Goal: Task Accomplishment & Management: Complete application form

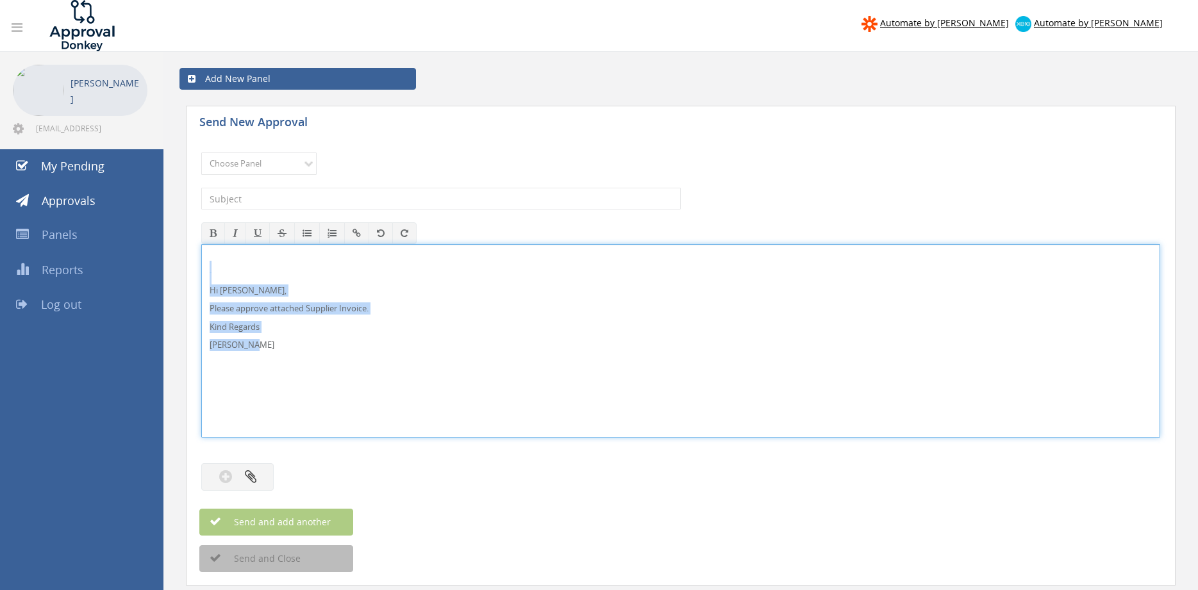
drag, startPoint x: 283, startPoint y: 353, endPoint x: 202, endPoint y: 273, distance: 114.2
click at [202, 273] on div "Hi [PERSON_NAME], Please approve attached Supplier Invoice. Kind Regards [PERSO…" at bounding box center [681, 341] width 958 height 192
copy div "Hi [PERSON_NAME], Please approve attached Supplier Invoice. Kind Regards [PERSO…"
click at [201, 153] on select "Choose Panel Alarm Credits RG - 3 NZ Utilities Cable and SAI Global NZ Alarms-1…" at bounding box center [258, 164] width 115 height 22
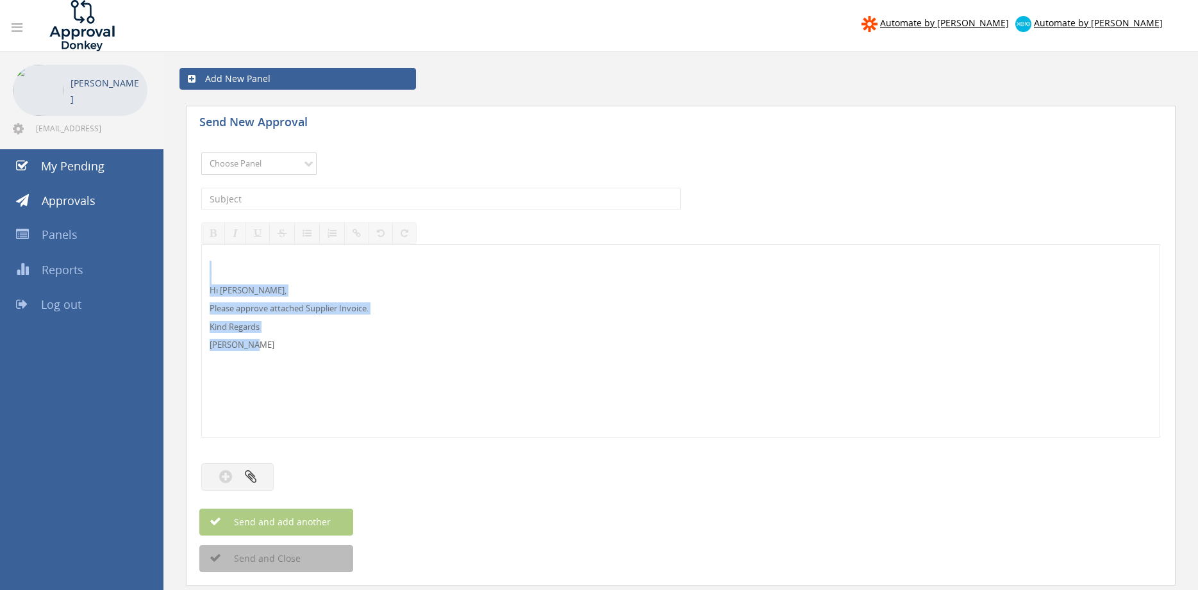
select select "9680"
click option "Alarm Suppliers - 2" at bounding box center [0, 0] width 0 height 0
click at [387, 199] on input "text" at bounding box center [440, 199] width 479 height 22
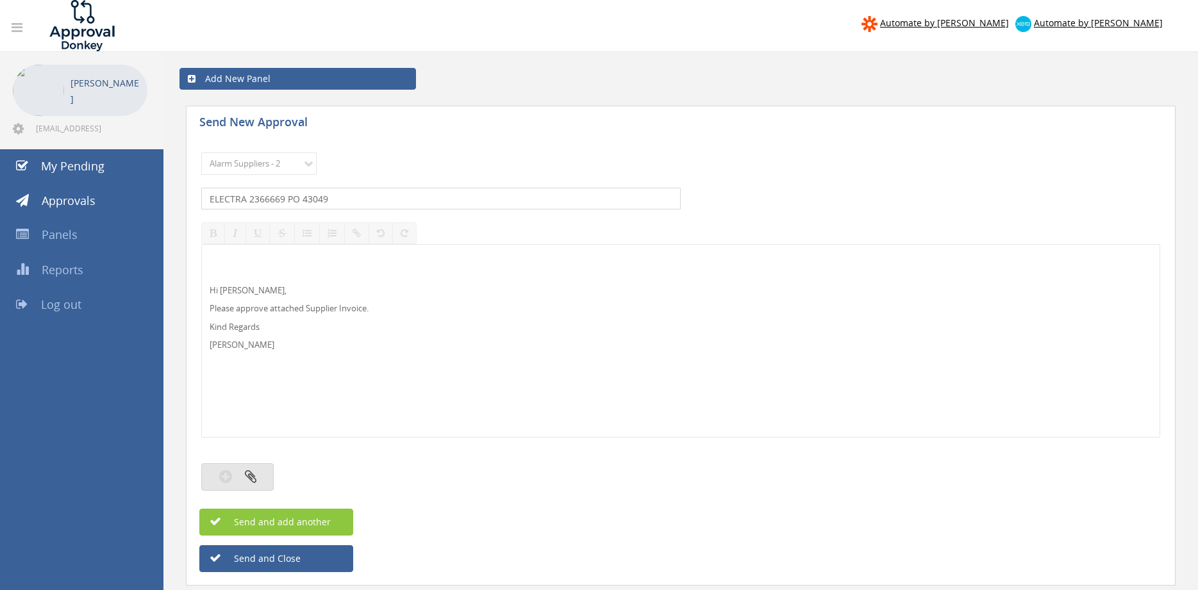
type input "ELECTRA 2366669 PO 43049"
click at [256, 476] on icon "button" at bounding box center [251, 476] width 12 height 15
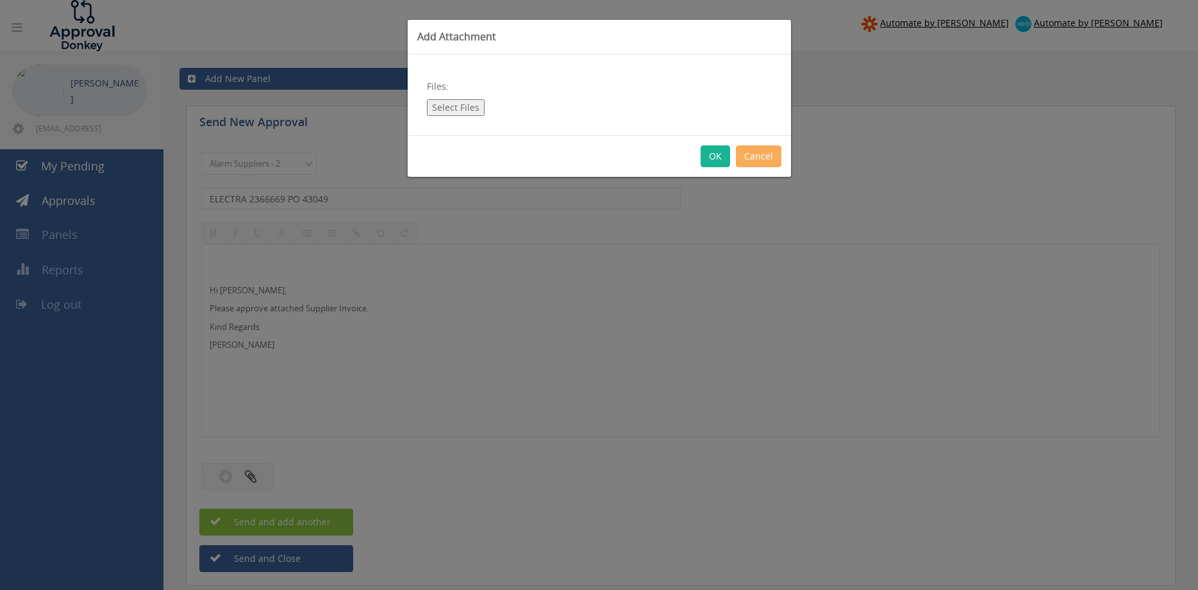
click at [464, 115] on button "Select Files" at bounding box center [456, 107] width 58 height 17
type input "C:\fakepath\ELECTRA 2366669 [DATE] PO 43049.pdf"
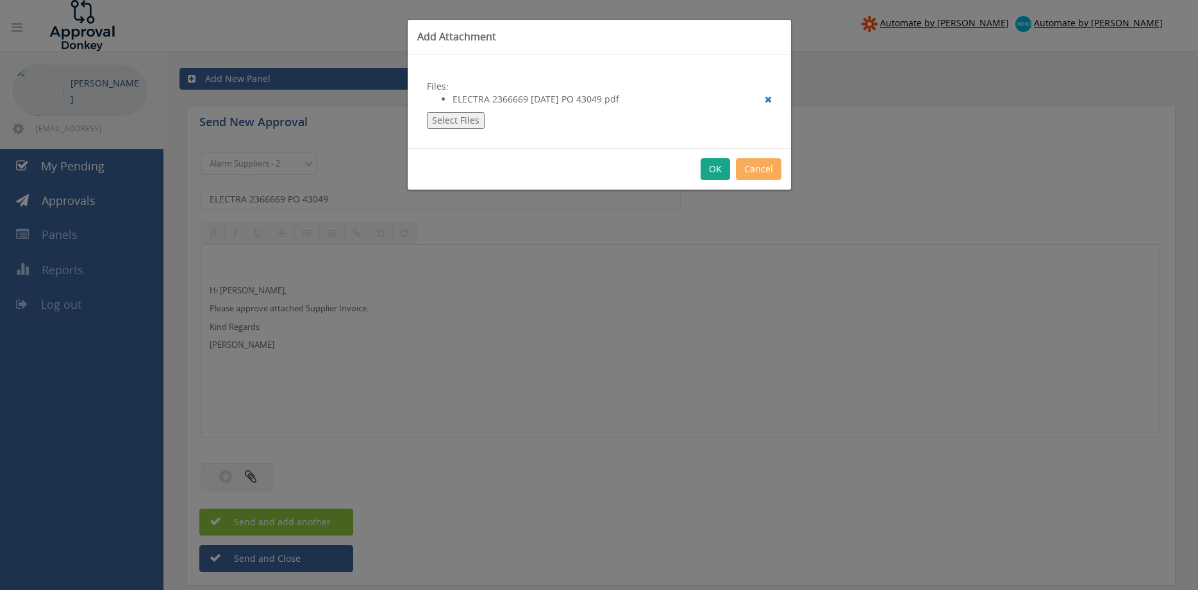
click at [715, 166] on button "OK" at bounding box center [715, 169] width 29 height 22
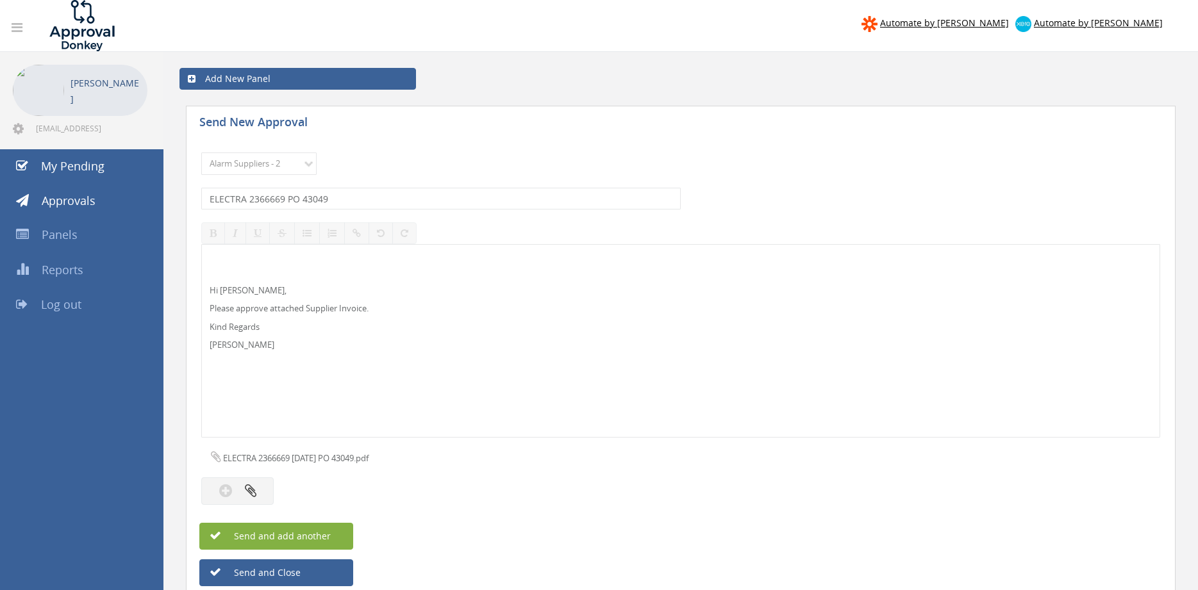
click at [335, 529] on button "Send and add another" at bounding box center [276, 536] width 154 height 27
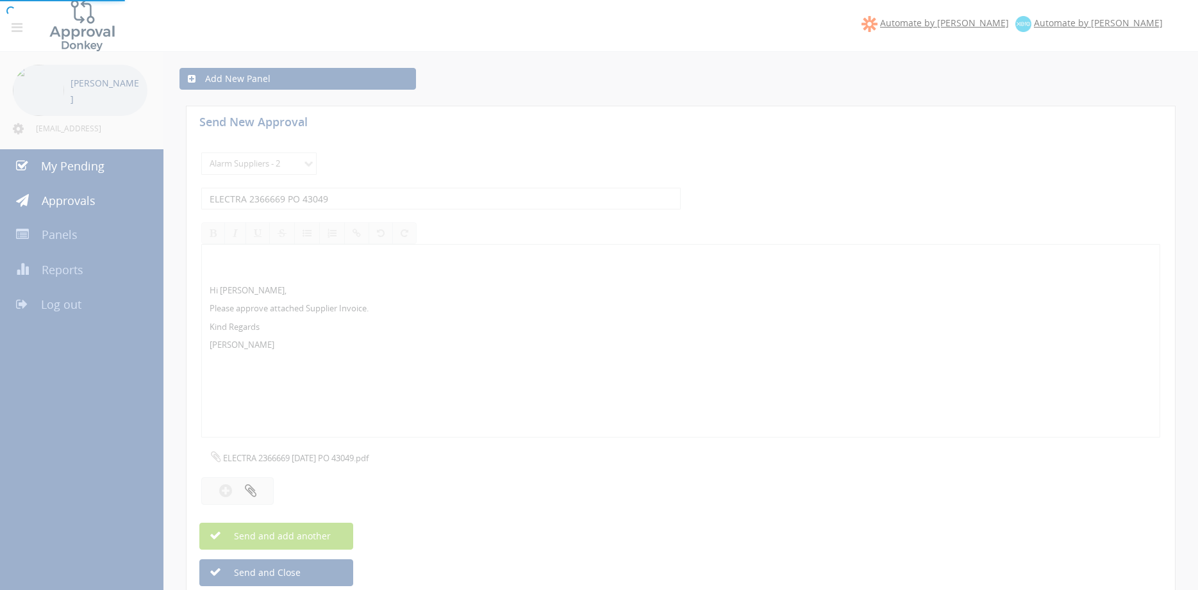
select select
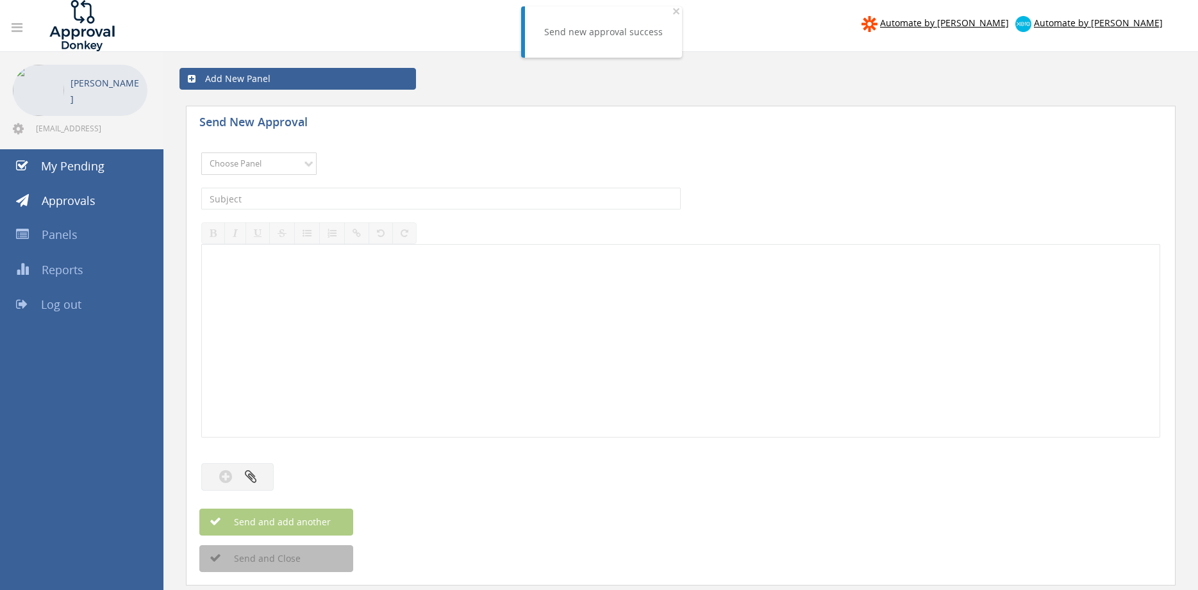
select select "9680"
click option "Alarm Suppliers - 2" at bounding box center [0, 0] width 0 height 0
click at [352, 196] on input "text" at bounding box center [440, 199] width 479 height 22
type input "ELECTRA 2366540 PO 43126"
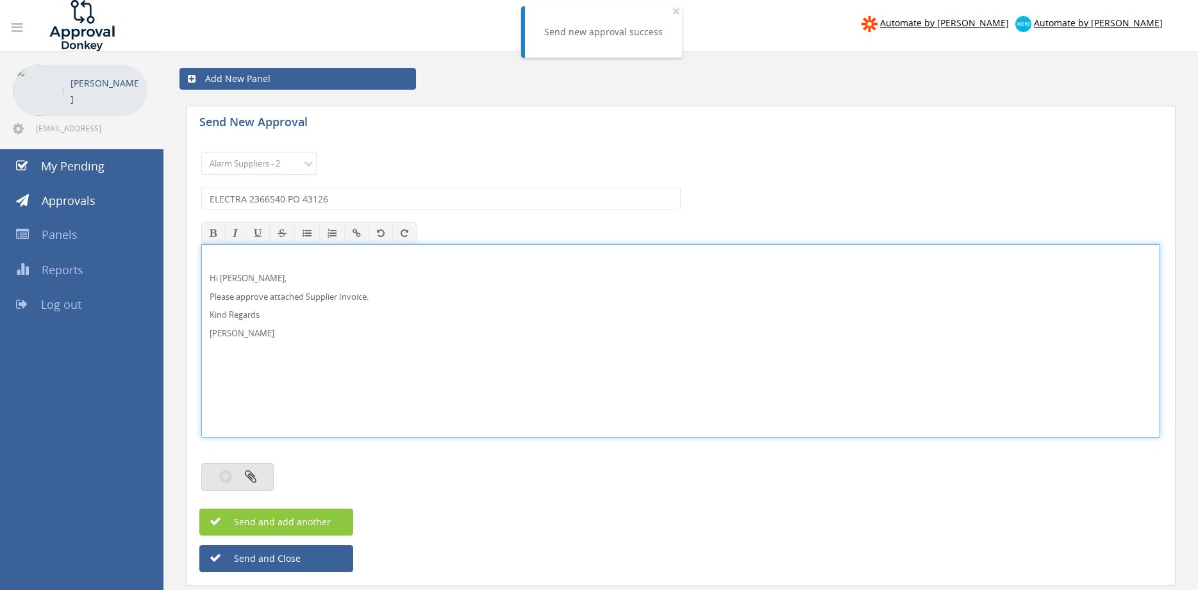
click at [258, 480] on button "button" at bounding box center [237, 477] width 72 height 28
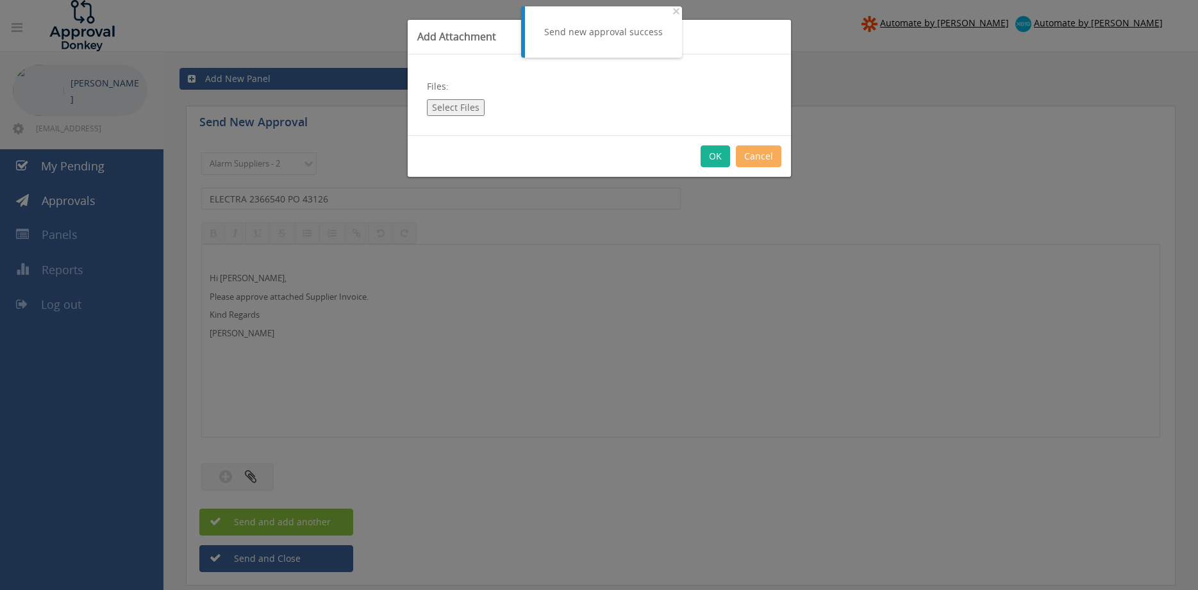
click at [462, 111] on button "Select Files" at bounding box center [456, 107] width 58 height 17
type input "C:\fakepath\ELECTRA 2366540 [DATE] PO 43126.pdf"
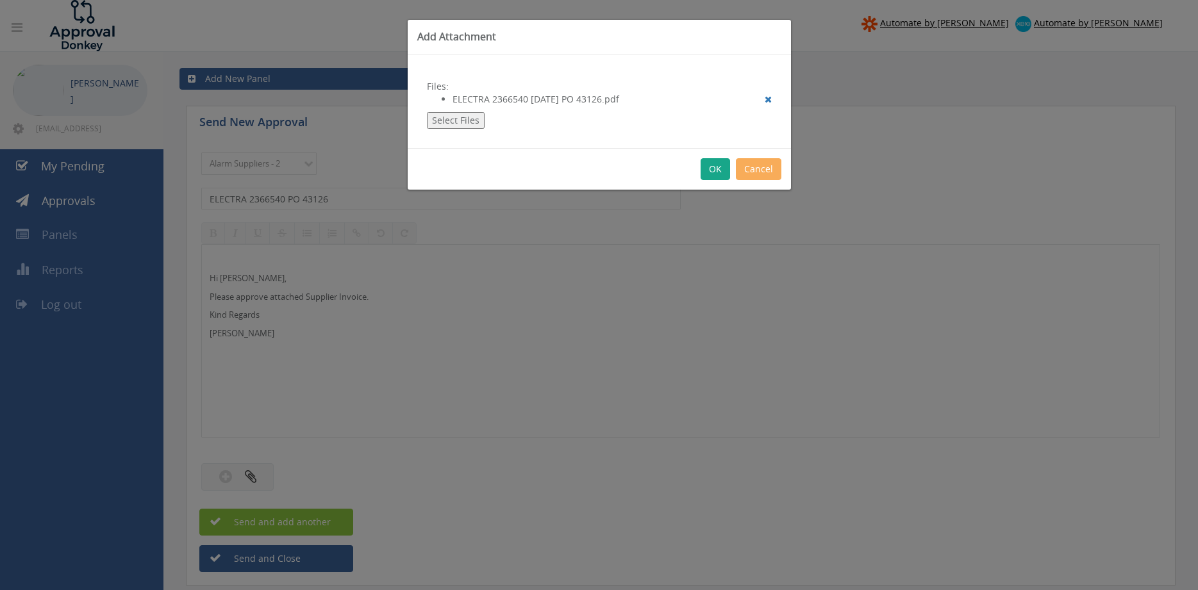
click at [715, 167] on button "OK" at bounding box center [715, 169] width 29 height 22
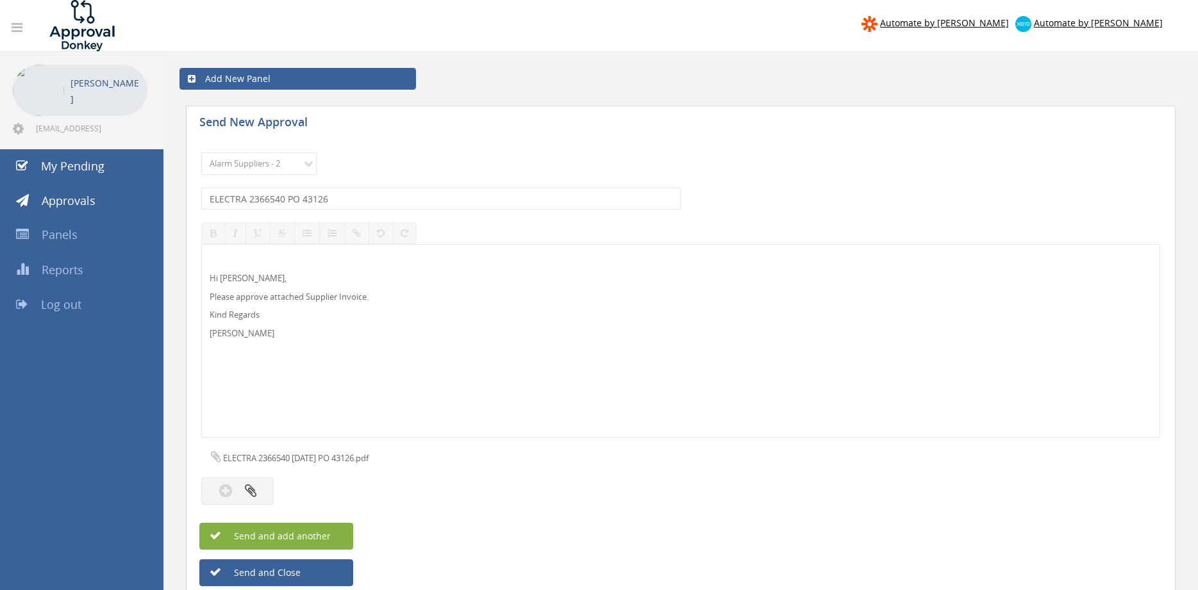
click at [335, 538] on button "Send and add another" at bounding box center [276, 536] width 154 height 27
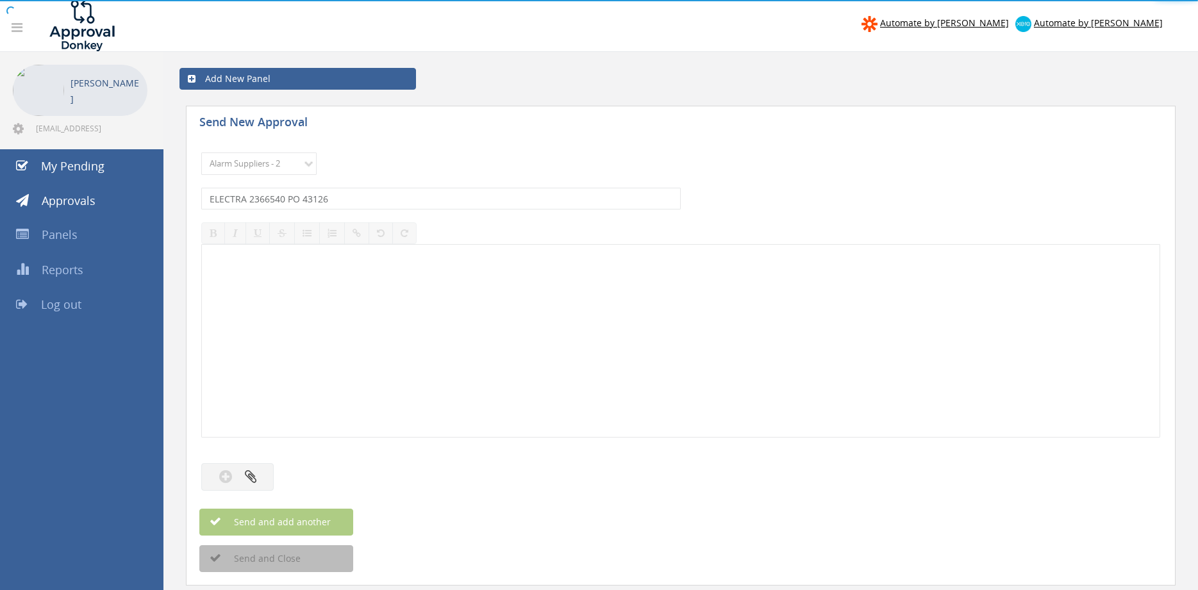
select select
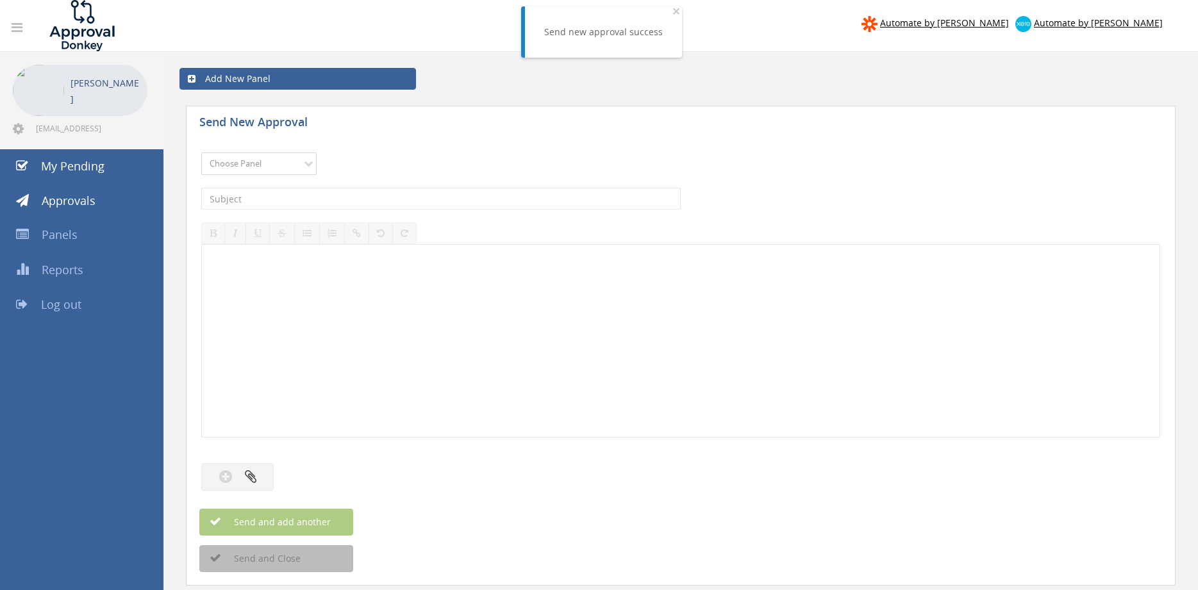
select select "9680"
click option "Alarm Suppliers - 2" at bounding box center [0, 0] width 0 height 0
click at [340, 200] on input "text" at bounding box center [440, 199] width 479 height 22
type input "ELECTRA 2366184 PO 42856"
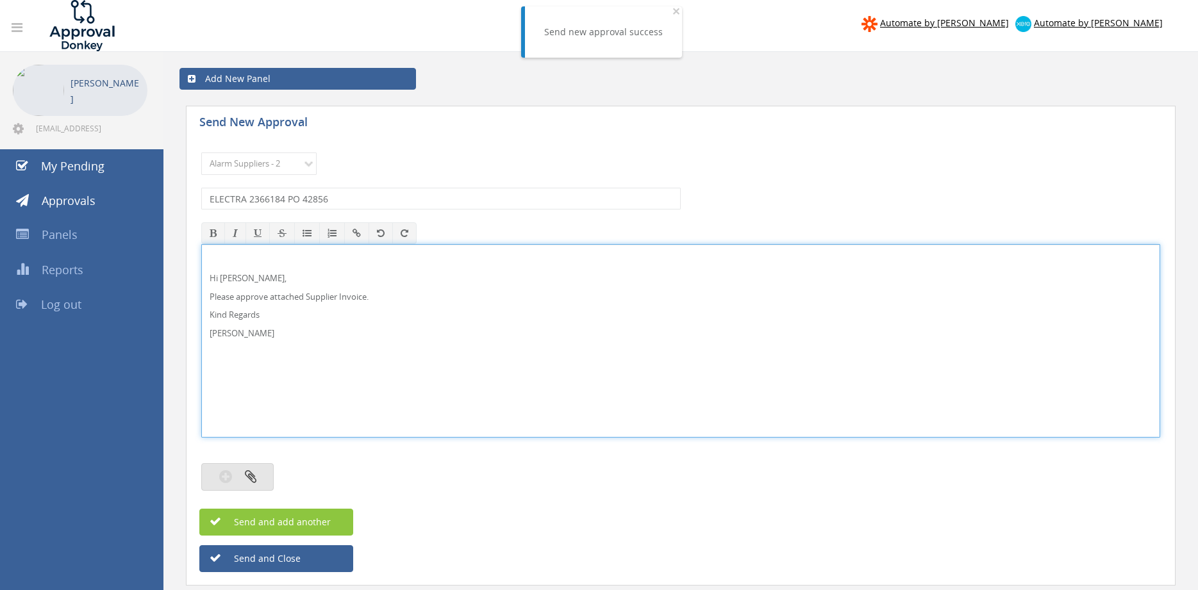
click at [241, 485] on button "button" at bounding box center [237, 477] width 72 height 28
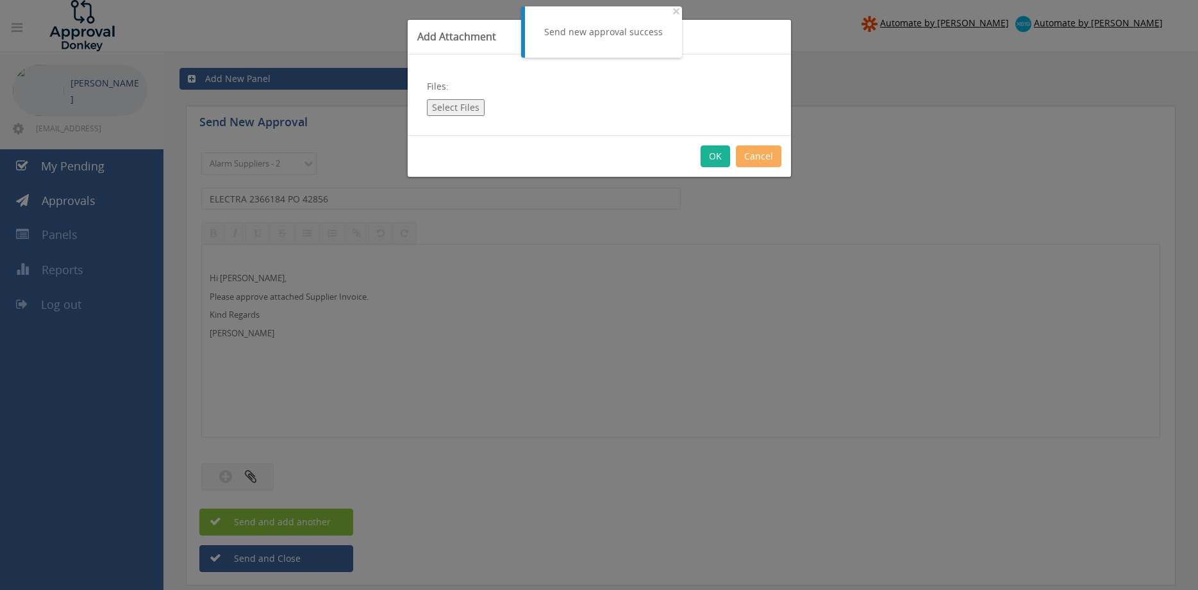
click at [468, 113] on button "Select Files" at bounding box center [456, 107] width 58 height 17
type input "C:\fakepath\ELECTRA 2366184 [DATE] PO 42856.pdf"
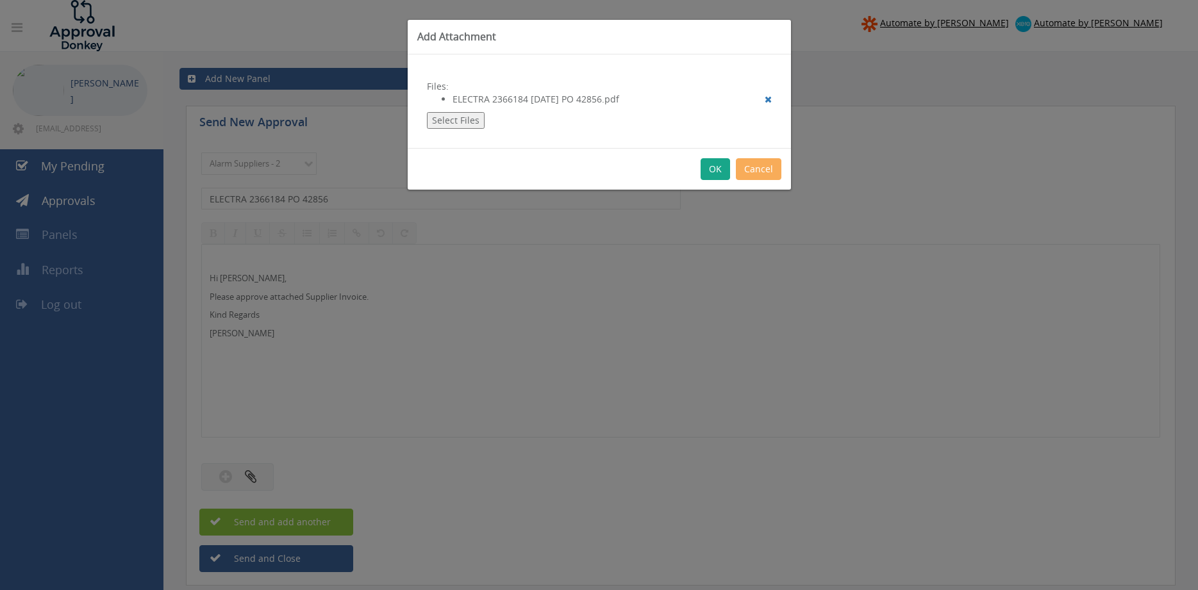
click at [717, 171] on button "OK" at bounding box center [715, 169] width 29 height 22
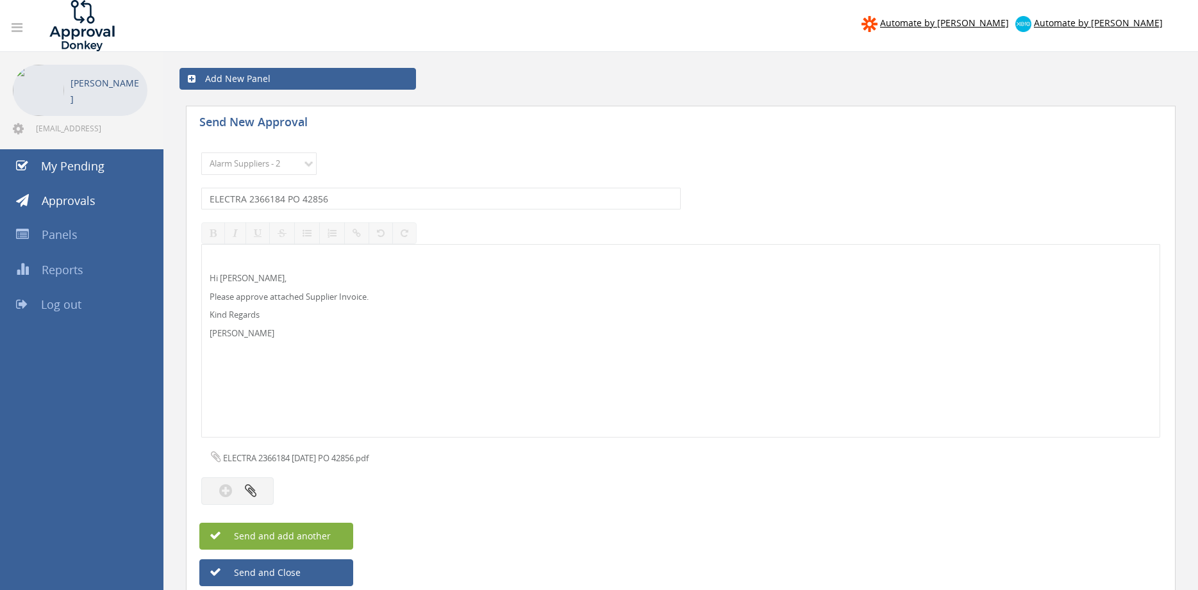
click at [331, 535] on button "Send and add another" at bounding box center [276, 536] width 154 height 27
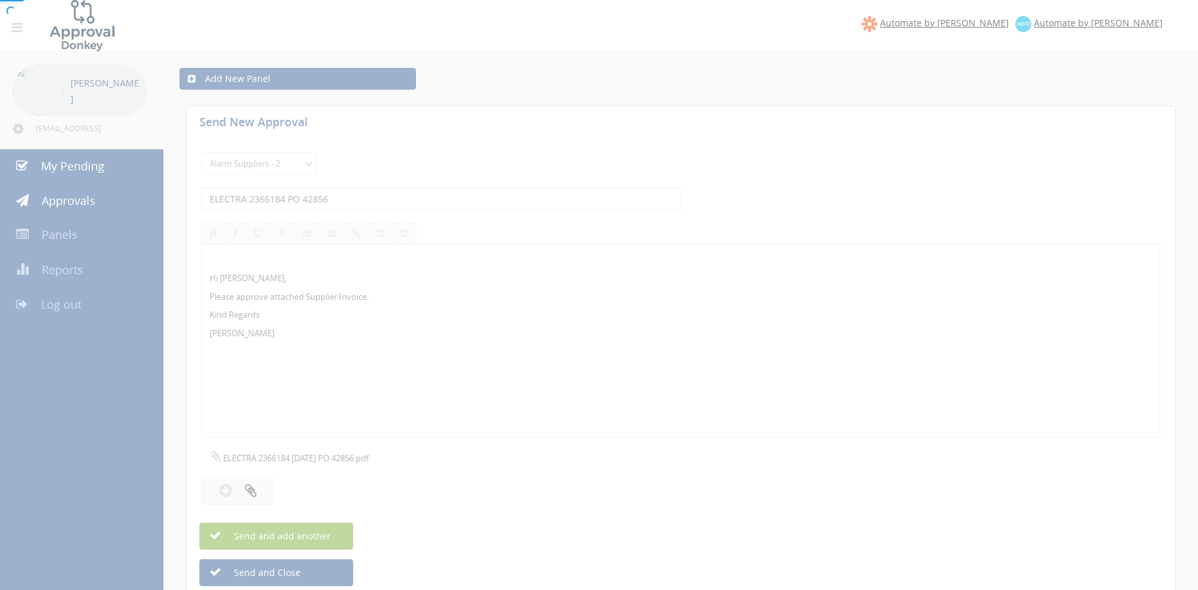
select select
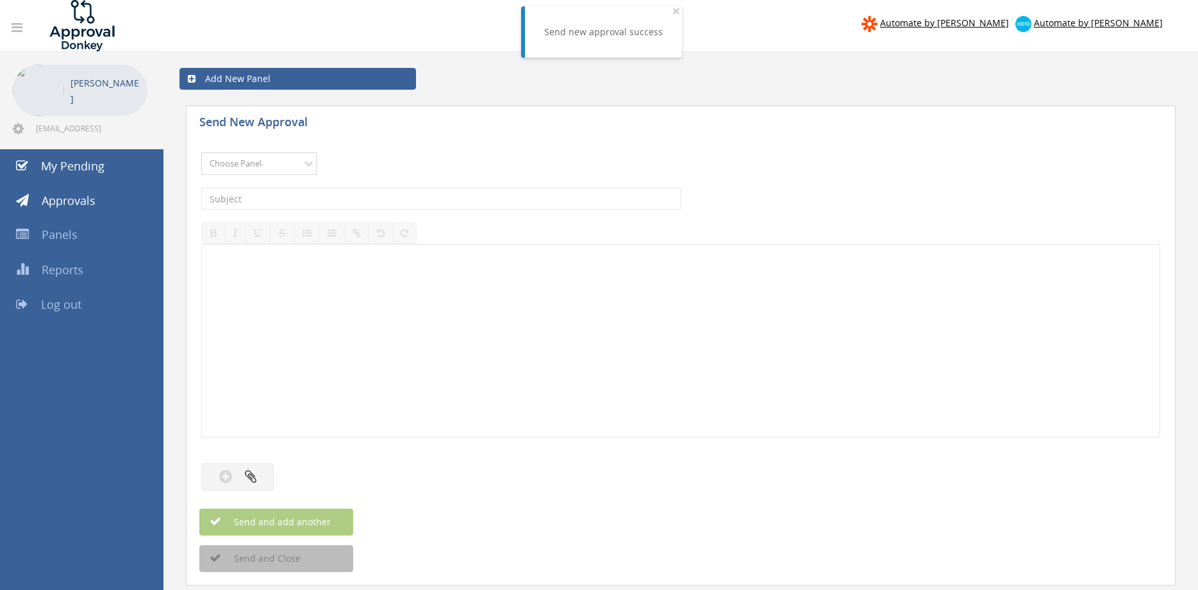
select select "9680"
click option "Alarm Suppliers - 2" at bounding box center [0, 0] width 0 height 0
click at [356, 198] on input "text" at bounding box center [440, 199] width 479 height 22
type input "ELECTRA 2365670 PO 42808"
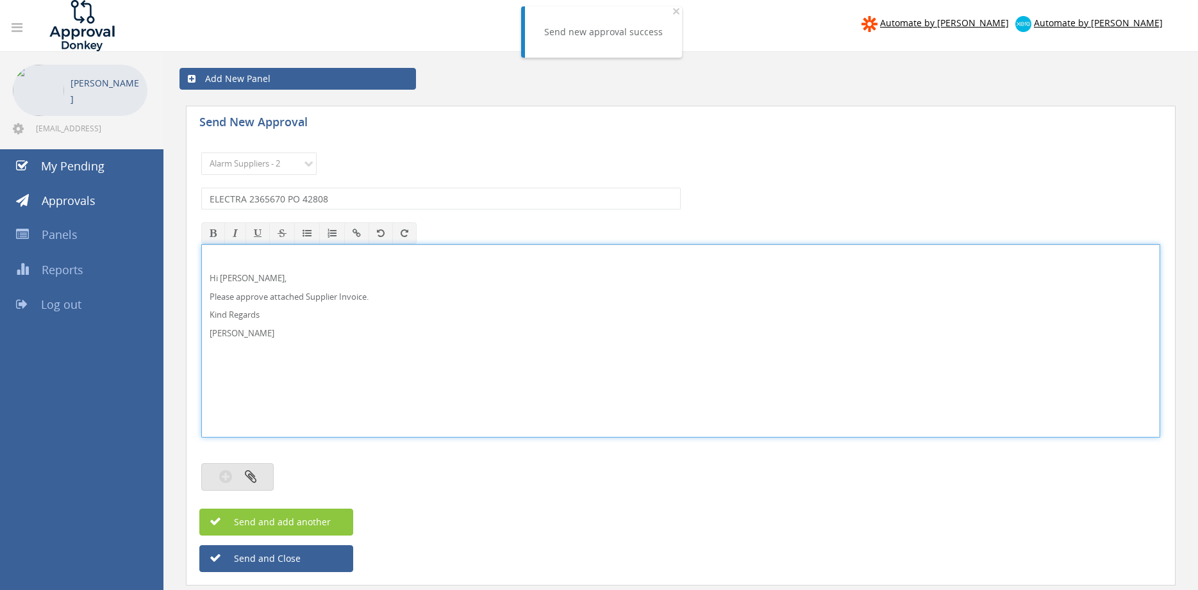
click at [255, 466] on button "button" at bounding box center [237, 477] width 72 height 28
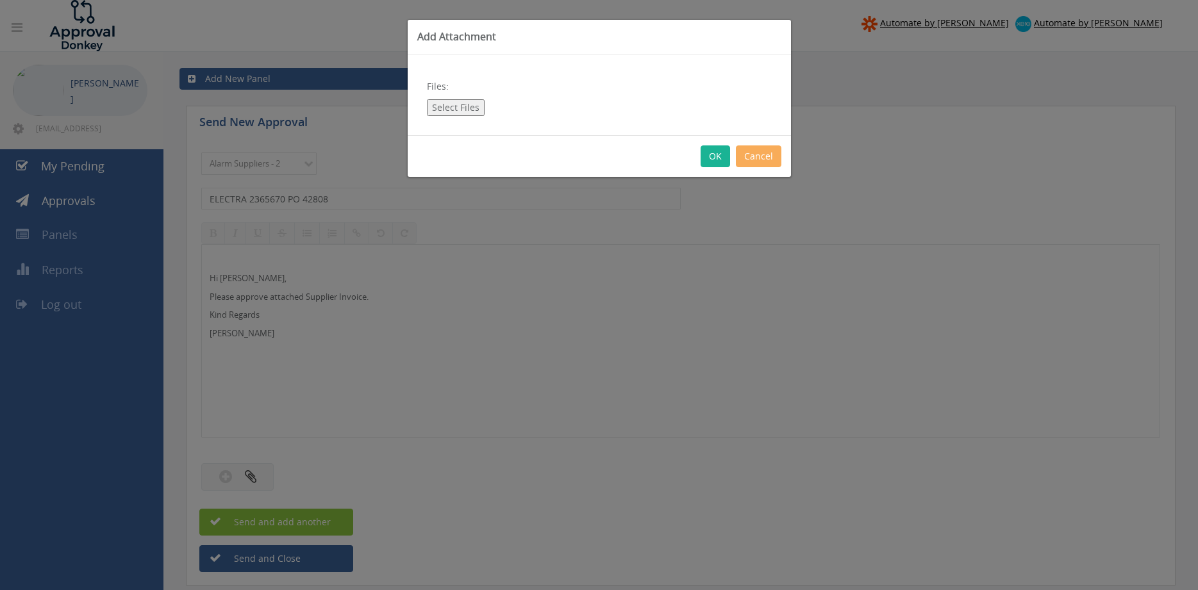
click at [449, 109] on button "Select Files" at bounding box center [456, 107] width 58 height 17
type input "C:\fakepath\ELECTRA 2365670 [DATE] PO 42808.pdf"
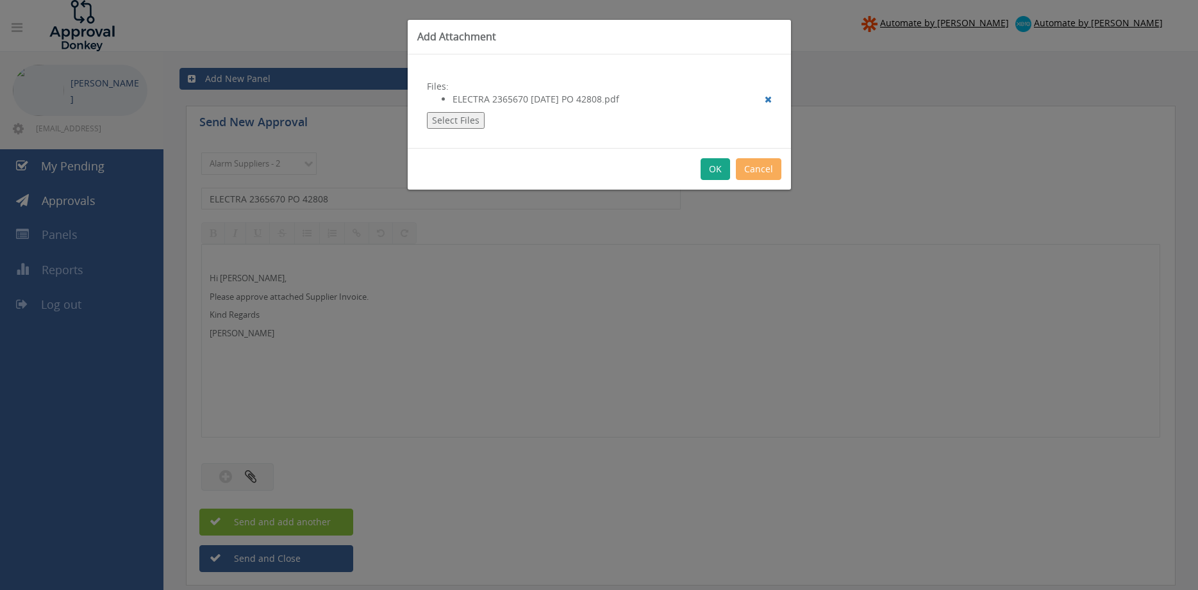
click at [718, 168] on button "OK" at bounding box center [715, 169] width 29 height 22
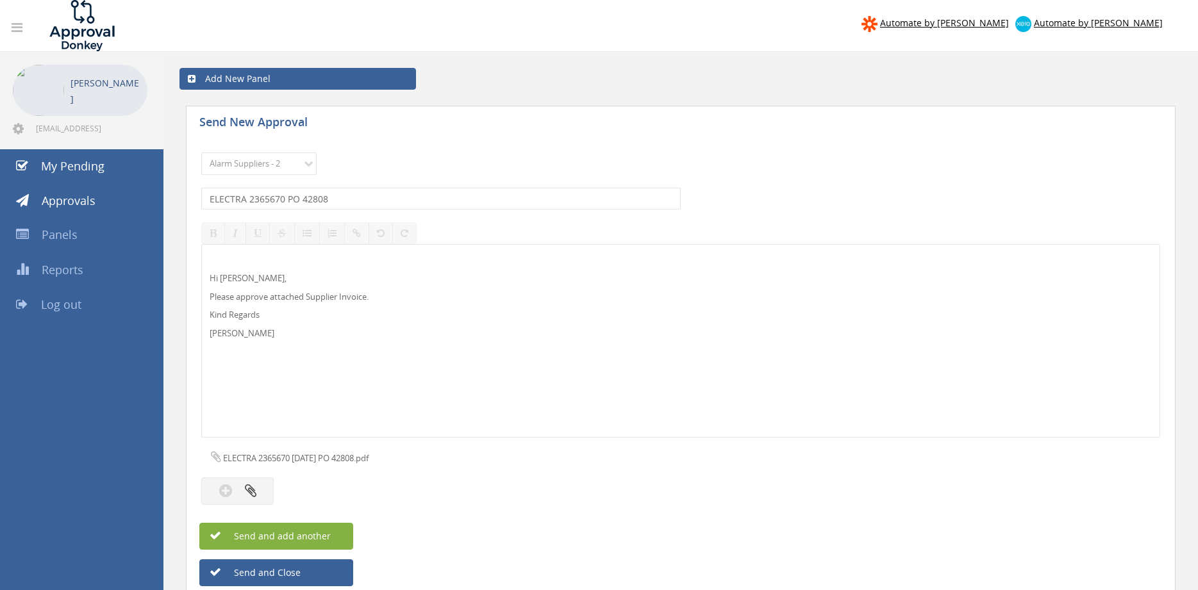
click at [327, 534] on span "Send and add another" at bounding box center [268, 536] width 124 height 12
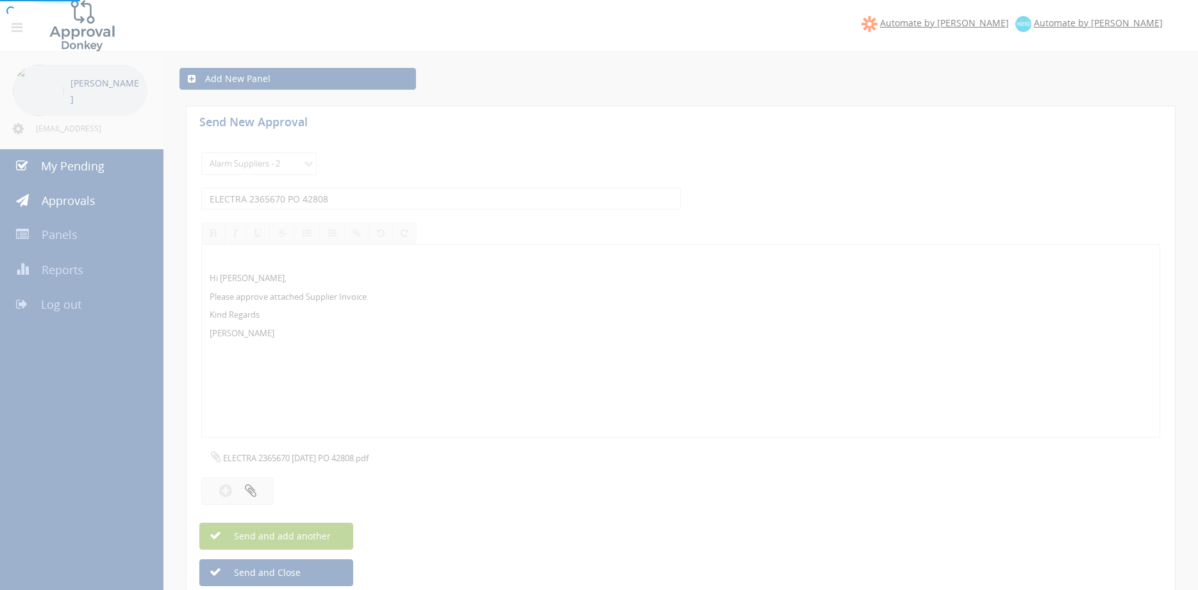
select select
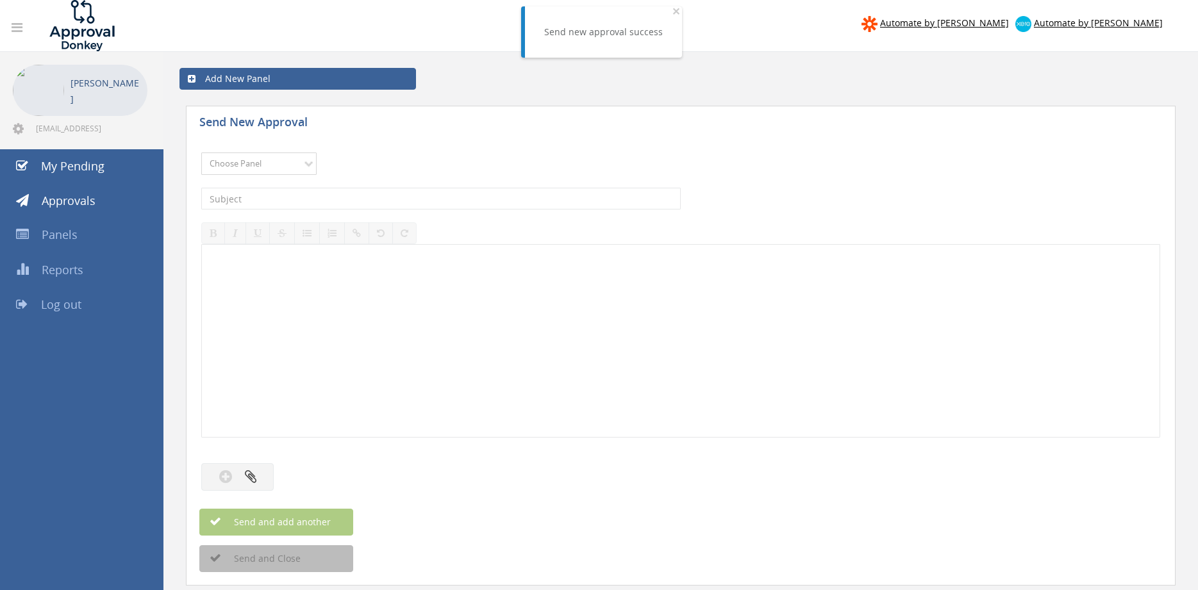
select select "9680"
click option "Alarm Suppliers - 2" at bounding box center [0, 0] width 0 height 0
click at [333, 199] on input "text" at bounding box center [440, 199] width 479 height 22
type input "ELECTRA 2365652 PO 42945"
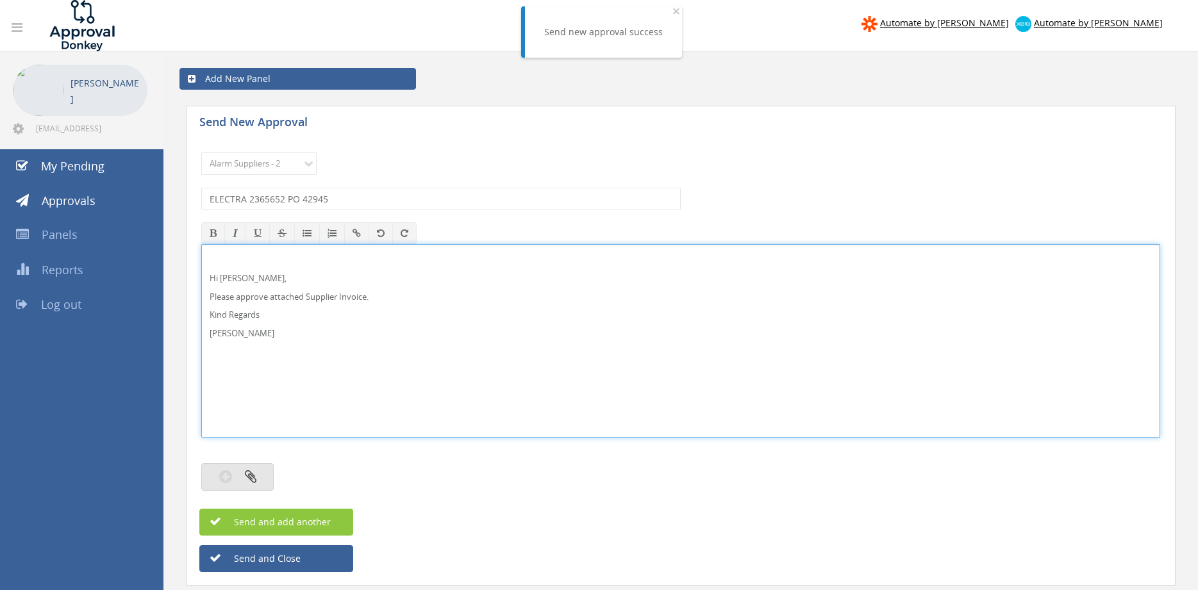
click at [262, 472] on button "button" at bounding box center [237, 477] width 72 height 28
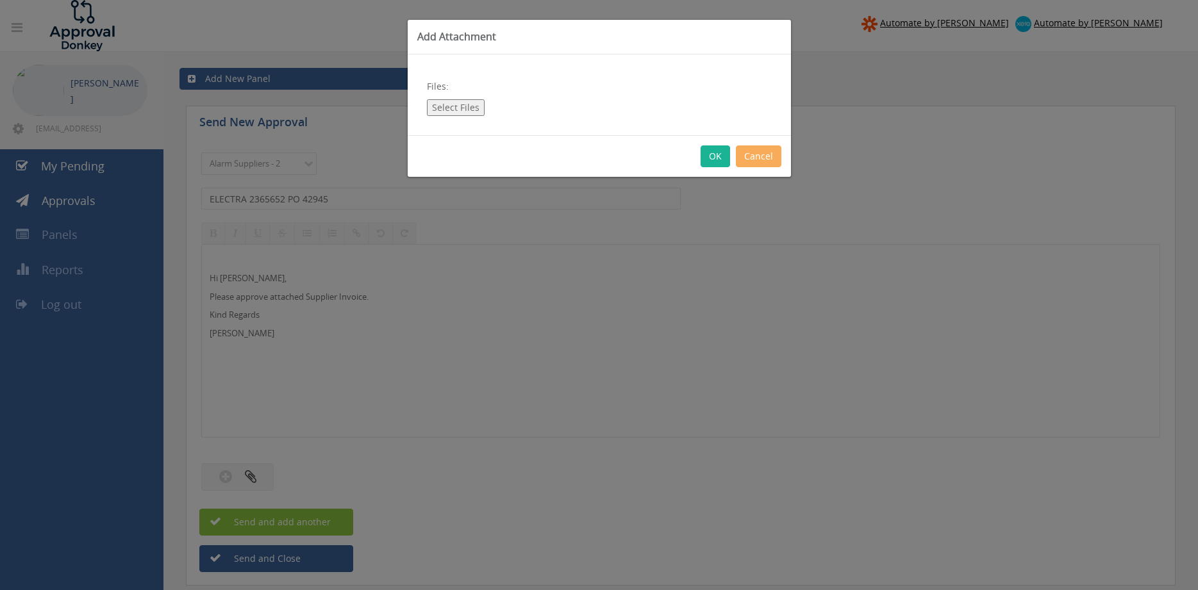
click at [467, 104] on button "Select Files" at bounding box center [456, 107] width 58 height 17
type input "C:\fakepath\ELECTRA 2365652 [DATE] PO 42945.pdf"
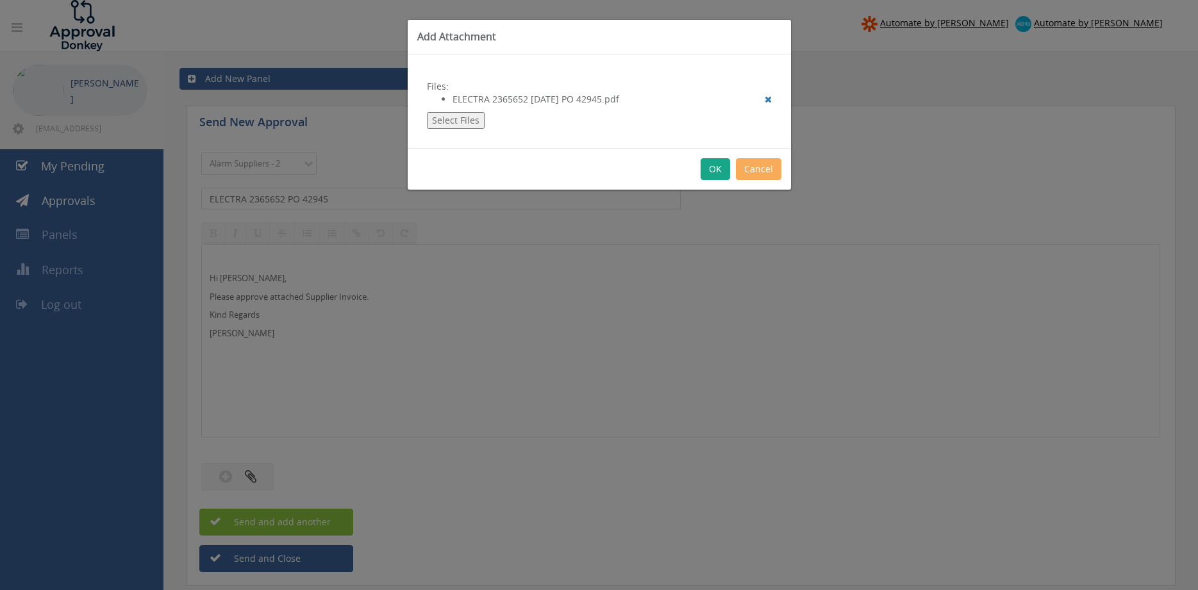
click at [717, 170] on button "OK" at bounding box center [715, 169] width 29 height 22
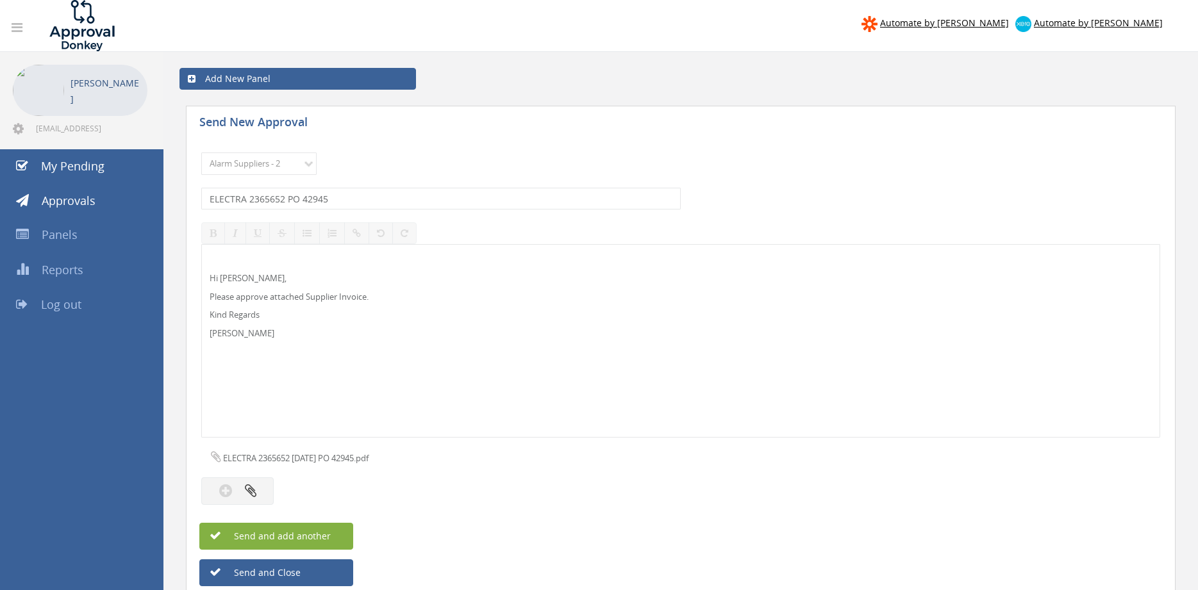
click at [342, 535] on button "Send and add another" at bounding box center [276, 536] width 154 height 27
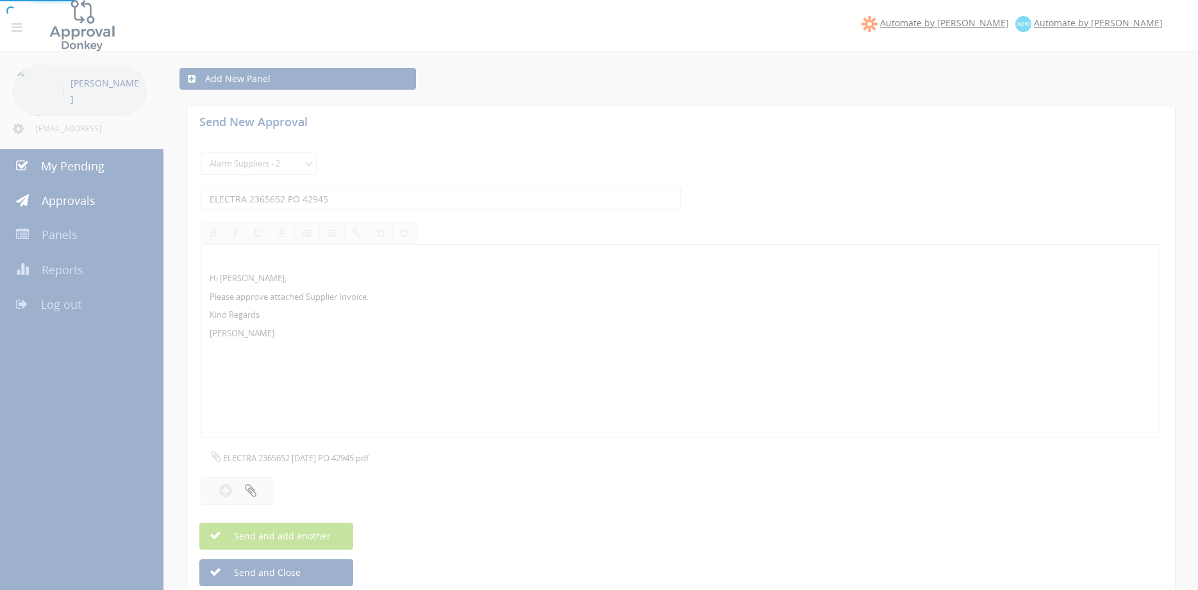
select select
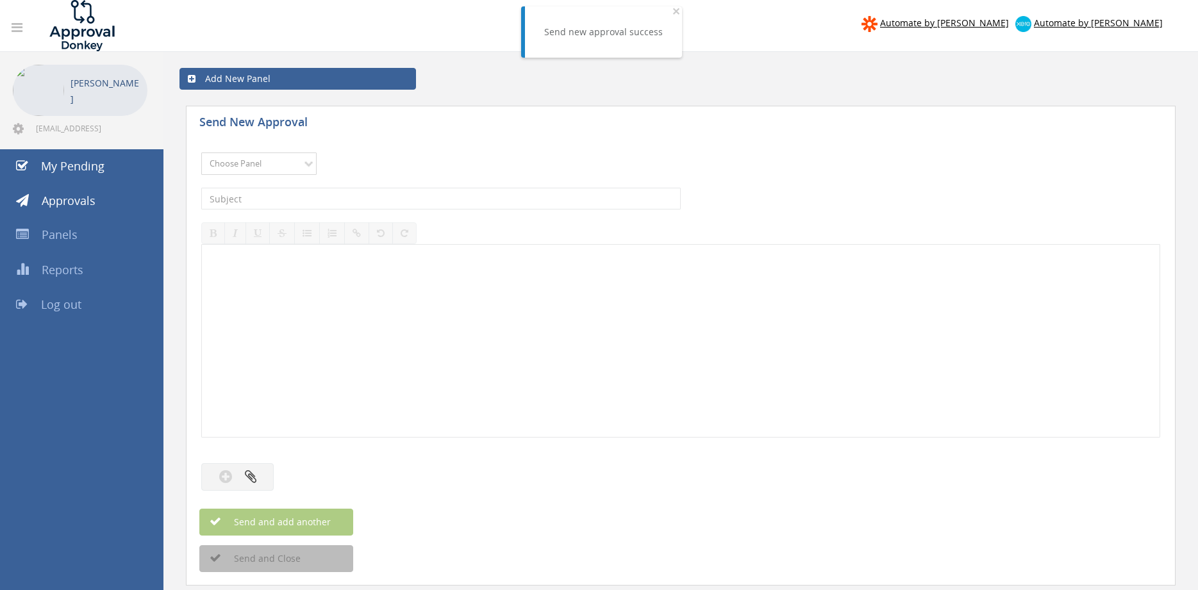
click at [201, 153] on select "Choose Panel Alarm Credits RG - 3 NZ Utilities Cable and SAI Global NZ Alarms-1…" at bounding box center [258, 164] width 115 height 22
select select "9680"
click option "Alarm Suppliers - 2" at bounding box center [0, 0] width 0 height 0
click at [366, 205] on input "text" at bounding box center [440, 199] width 479 height 22
type input "ELECTRA 2365191 PO 42919"
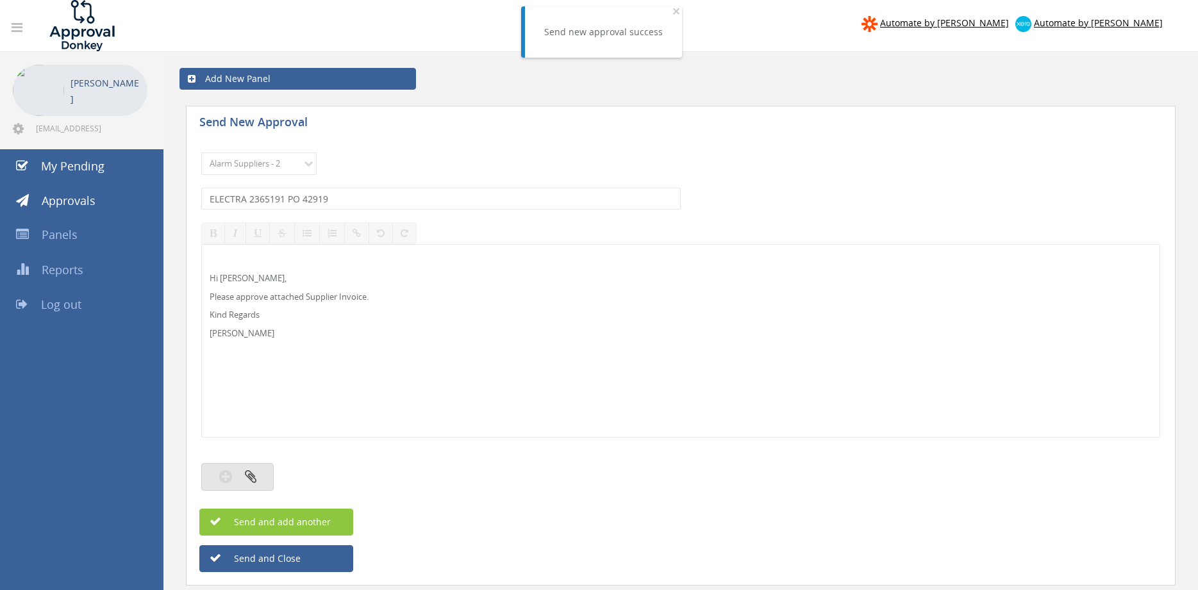
click at [266, 474] on button "button" at bounding box center [237, 477] width 72 height 28
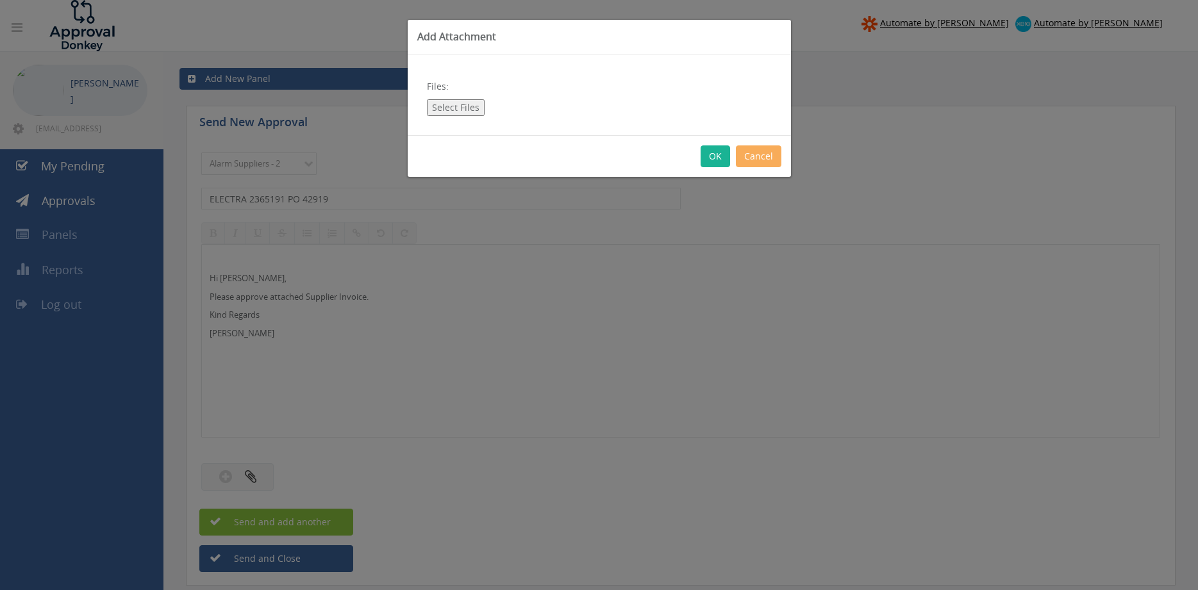
click at [464, 112] on button "Select Files" at bounding box center [456, 107] width 58 height 17
type input "C:\fakepath\ELECTRA 2365191 [DATE] PO 42919.pdf"
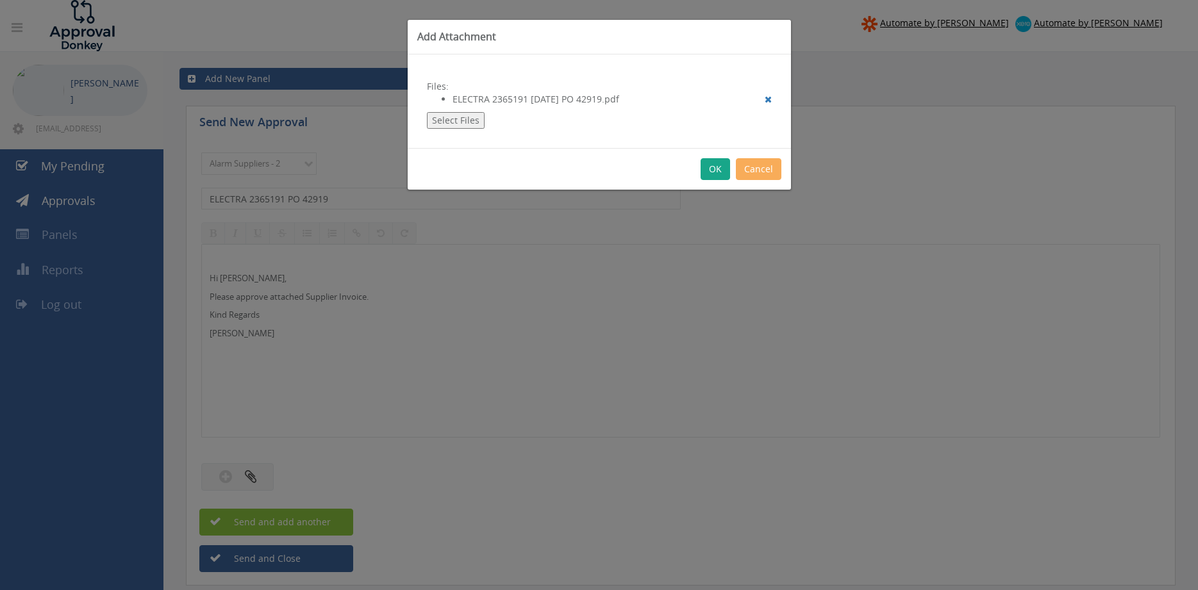
click at [710, 168] on button "OK" at bounding box center [715, 169] width 29 height 22
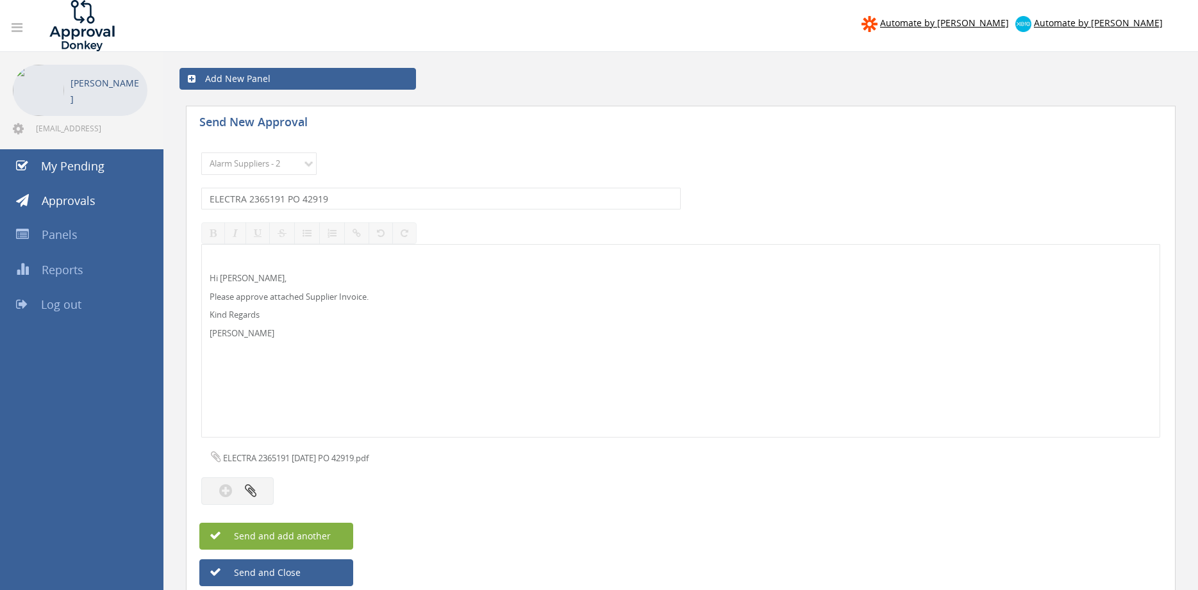
click at [337, 534] on button "Send and add another" at bounding box center [276, 536] width 154 height 27
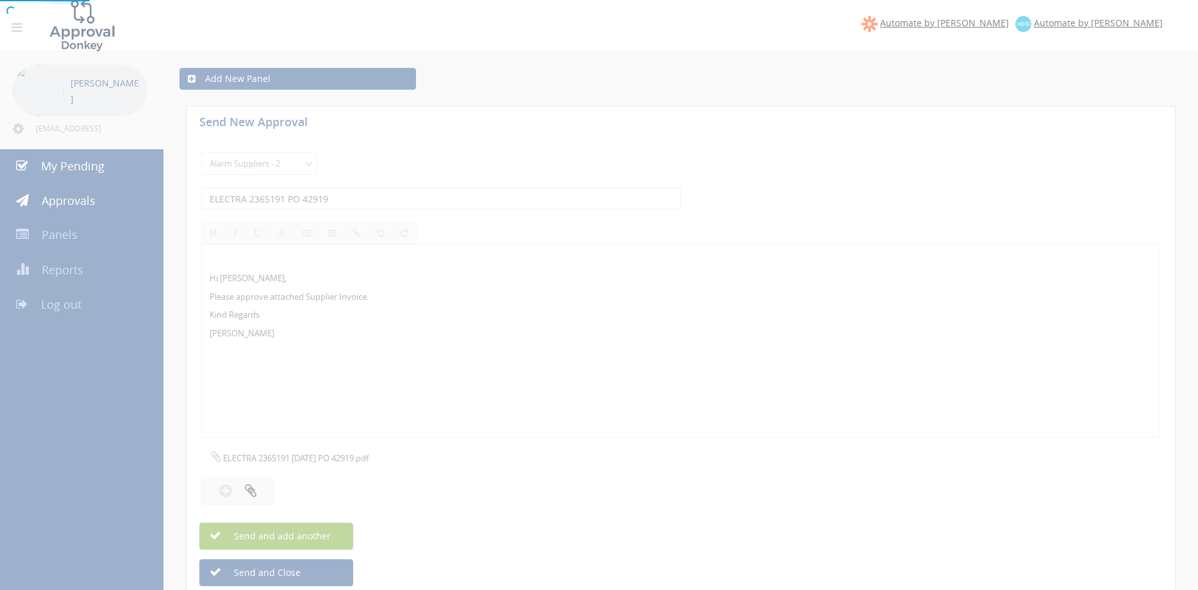
select select
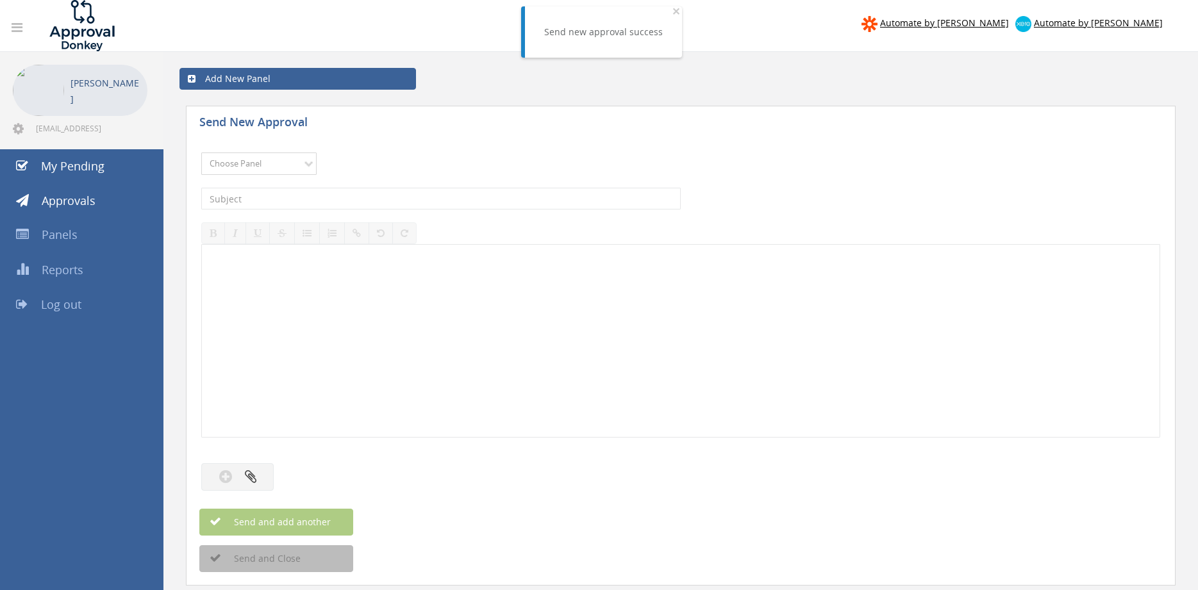
click at [201, 153] on select "Choose Panel Alarm Credits RG - 3 NZ Utilities Cable and SAI Global NZ Alarms-1…" at bounding box center [258, 164] width 115 height 22
select select "9680"
click option "Alarm Suppliers - 2" at bounding box center [0, 0] width 0 height 0
click at [345, 199] on input "text" at bounding box center [440, 199] width 479 height 22
type input "ELECTRA 2365190 PO 42922"
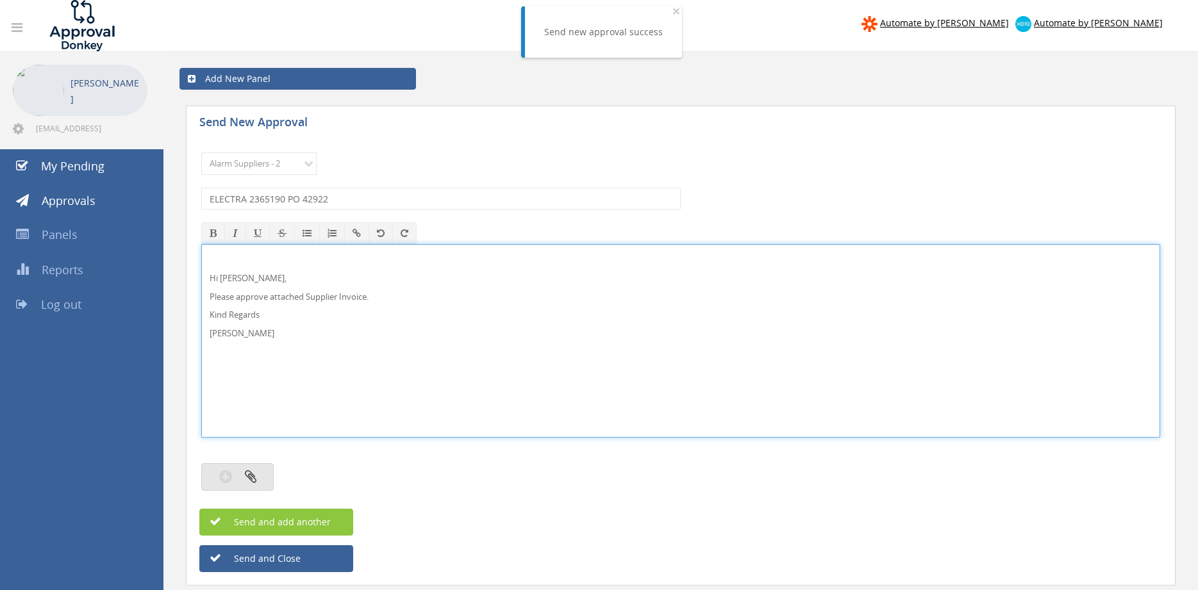
click at [260, 474] on button "button" at bounding box center [237, 477] width 72 height 28
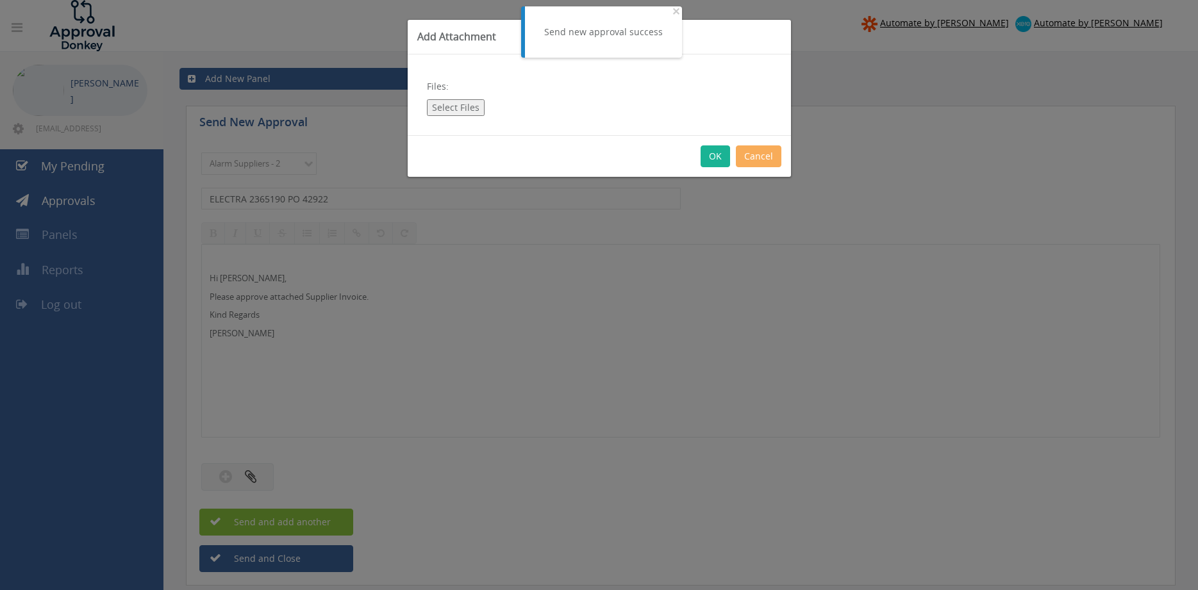
click at [455, 111] on button "Select Files" at bounding box center [456, 107] width 58 height 17
type input "C:\fakepath\ELECTRA 2365190 [DATE] PO 42922.pdf"
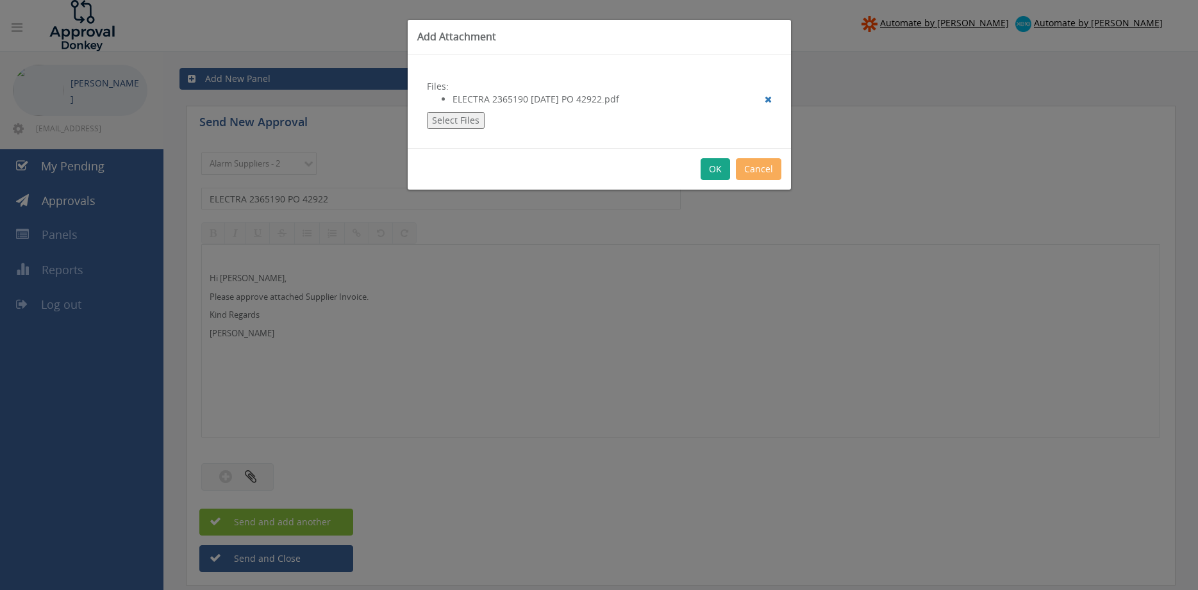
click at [710, 170] on button "OK" at bounding box center [715, 169] width 29 height 22
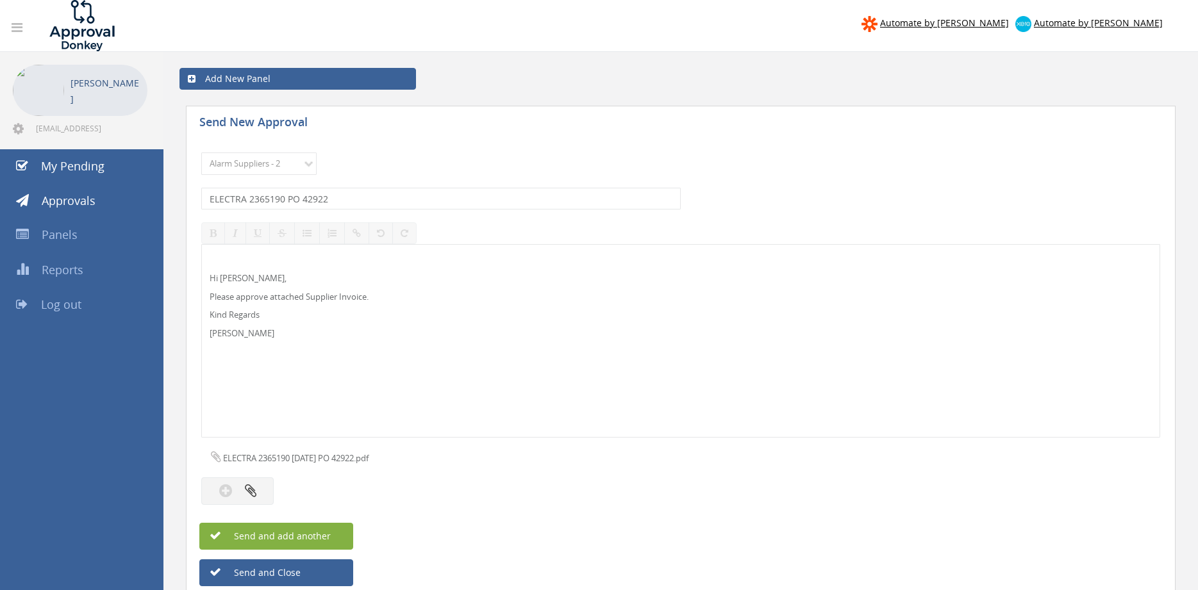
click at [329, 538] on span "Send and add another" at bounding box center [268, 536] width 124 height 12
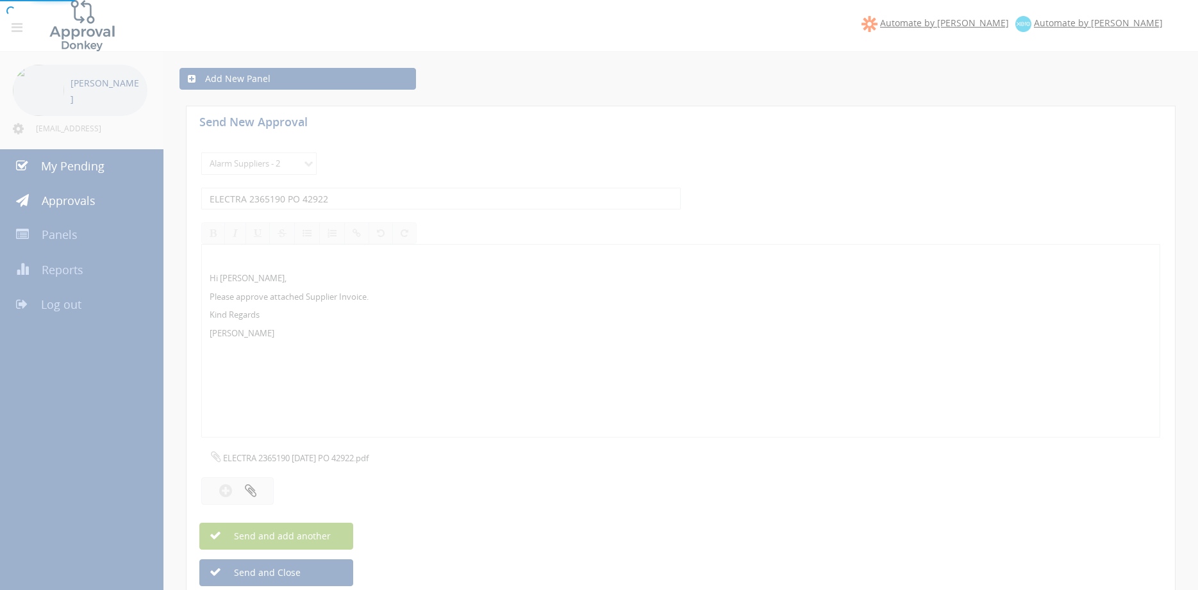
select select
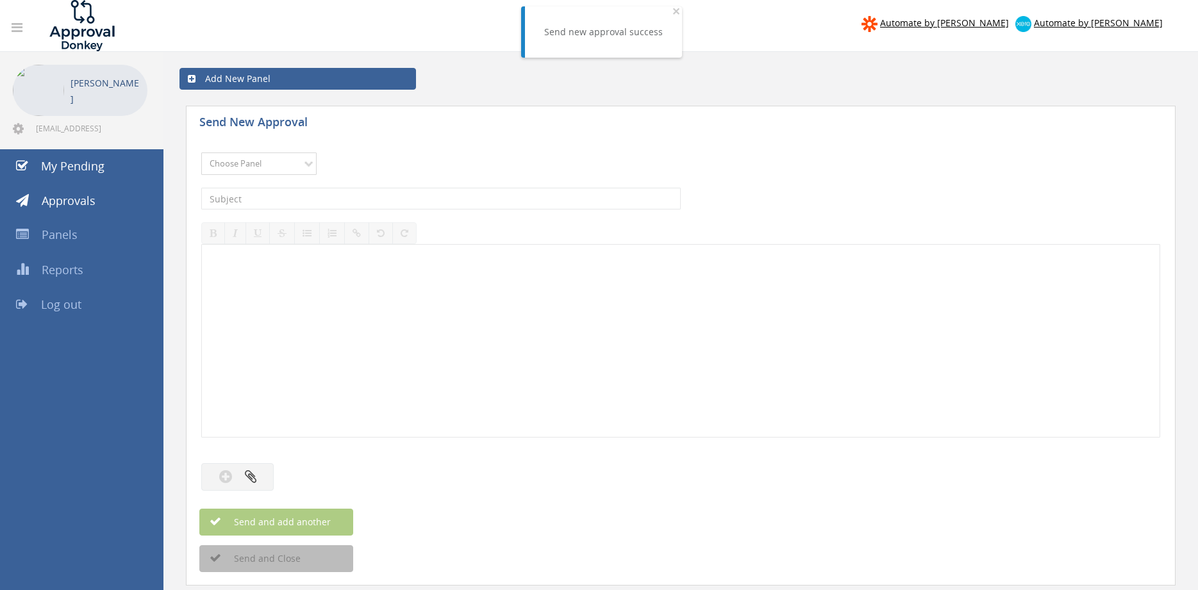
select select "9680"
click option "Alarm Suppliers - 2" at bounding box center [0, 0] width 0 height 0
click at [343, 202] on input "text" at bounding box center [440, 199] width 479 height 22
type input "ELECTRA 2364800 PO 43092"
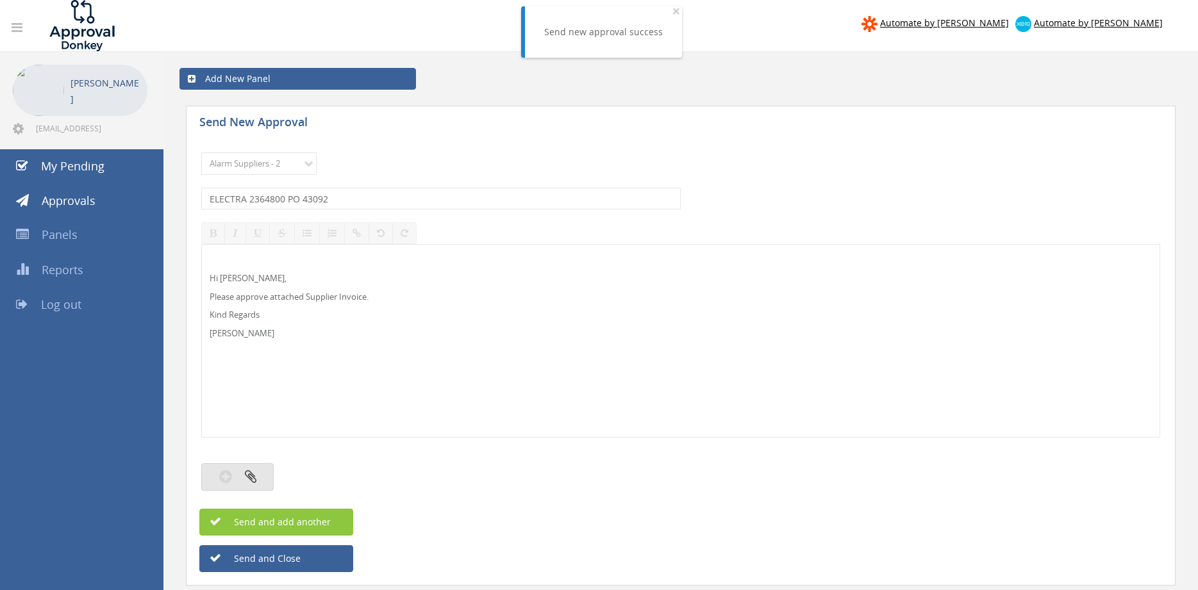
click at [247, 478] on icon "button" at bounding box center [251, 476] width 12 height 15
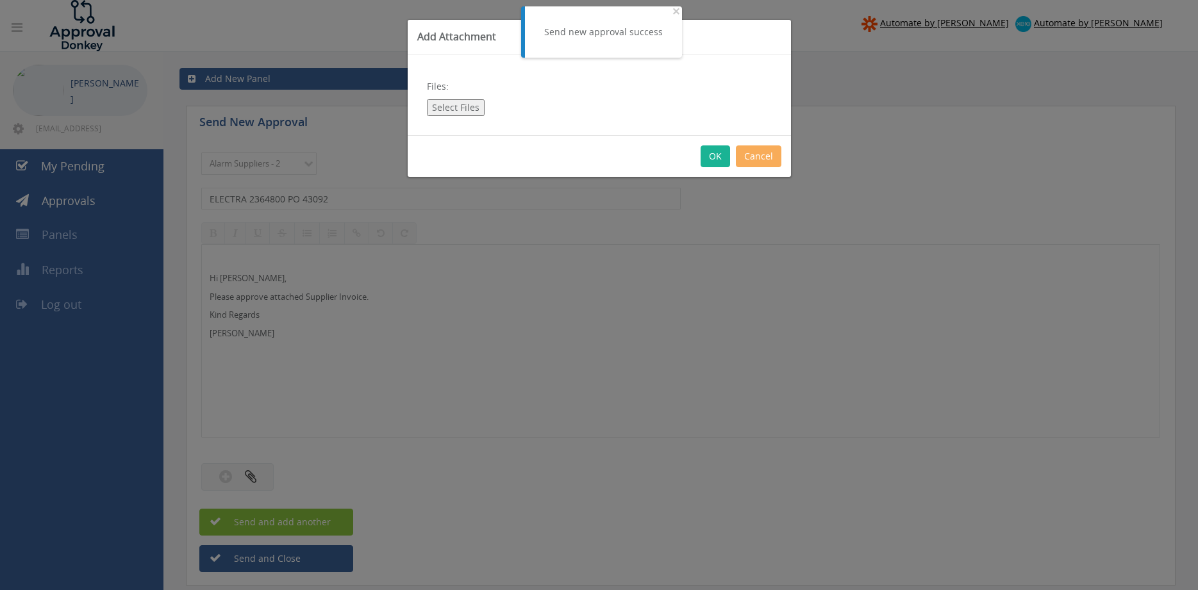
click at [460, 101] on button "Select Files" at bounding box center [456, 107] width 58 height 17
type input "C:\fakepath\ELECTRA 2364800 [DATE] PO 43092.pdf"
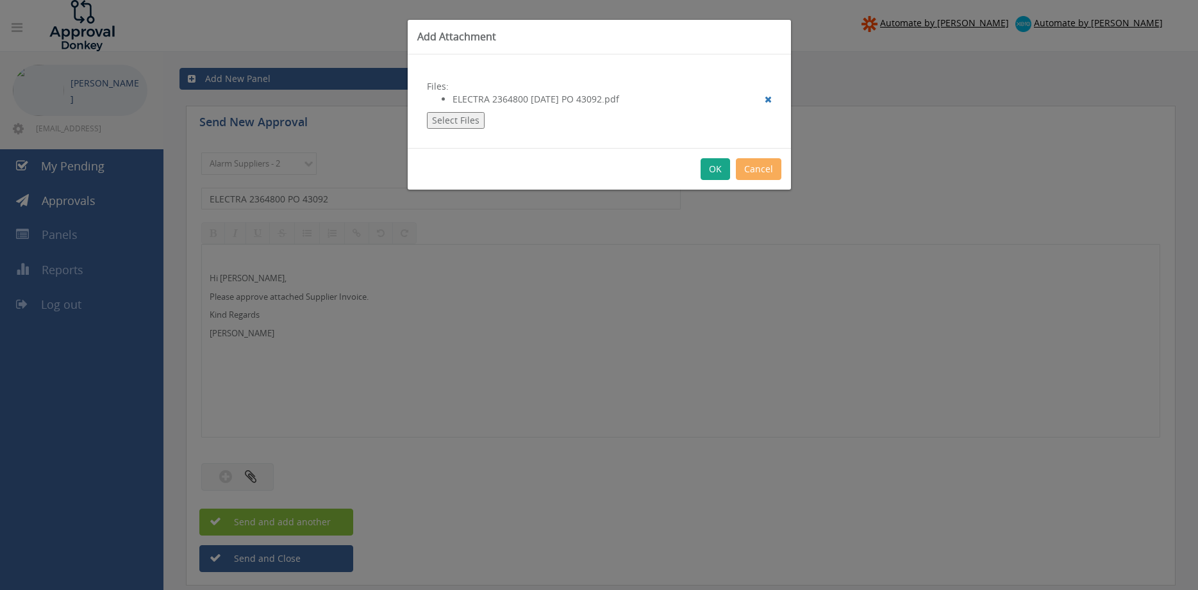
click at [721, 168] on button "OK" at bounding box center [715, 169] width 29 height 22
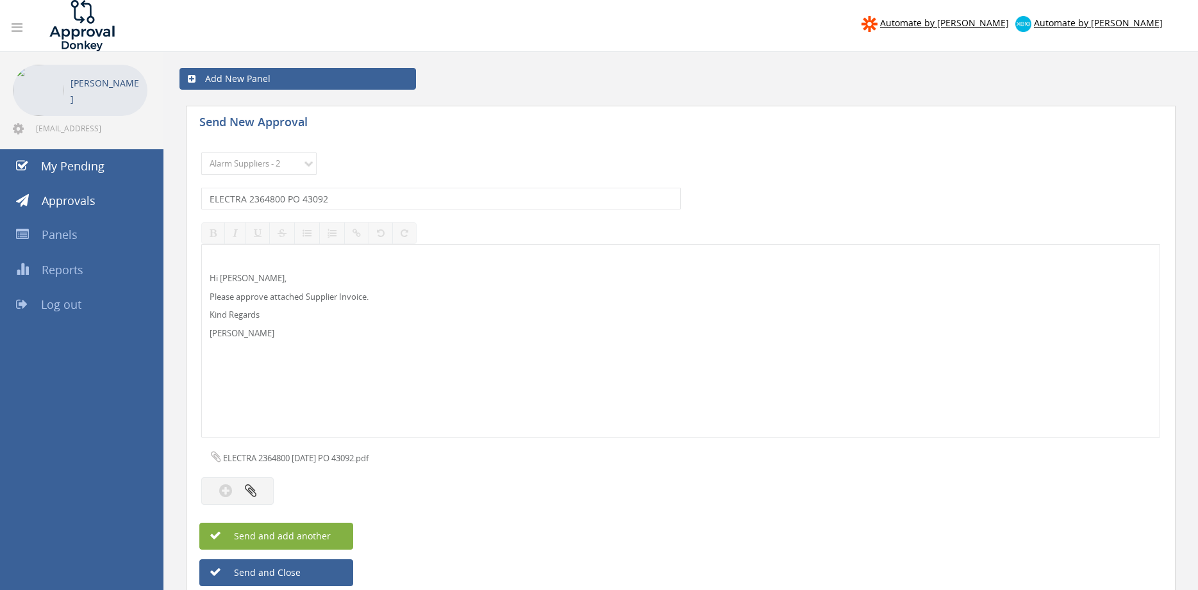
click at [328, 532] on span "Send and add another" at bounding box center [268, 536] width 124 height 12
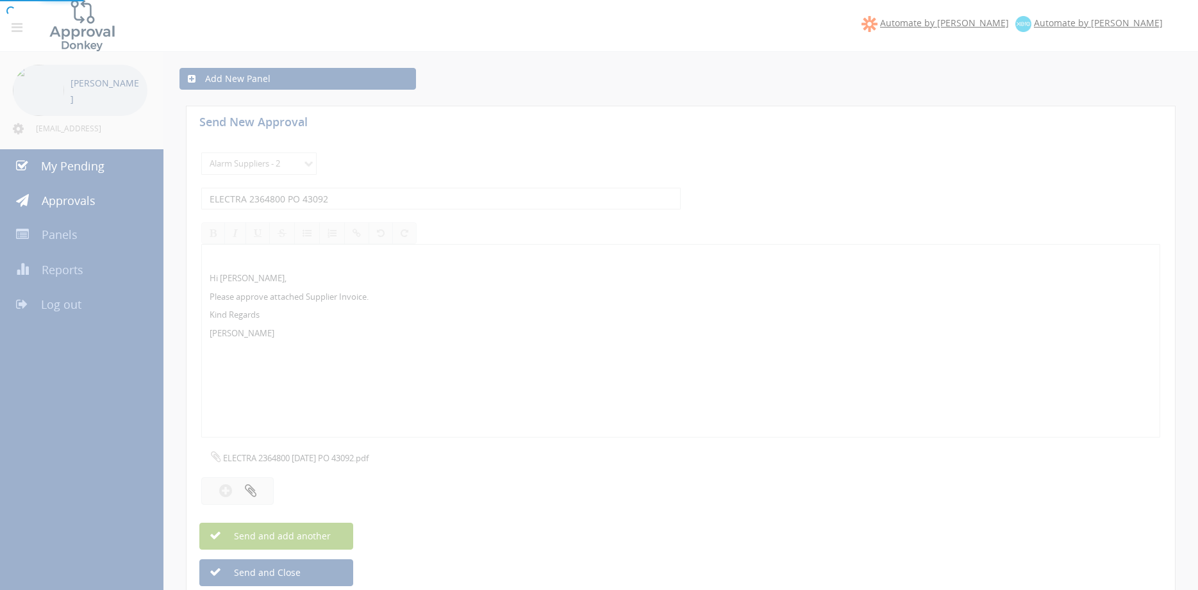
select select
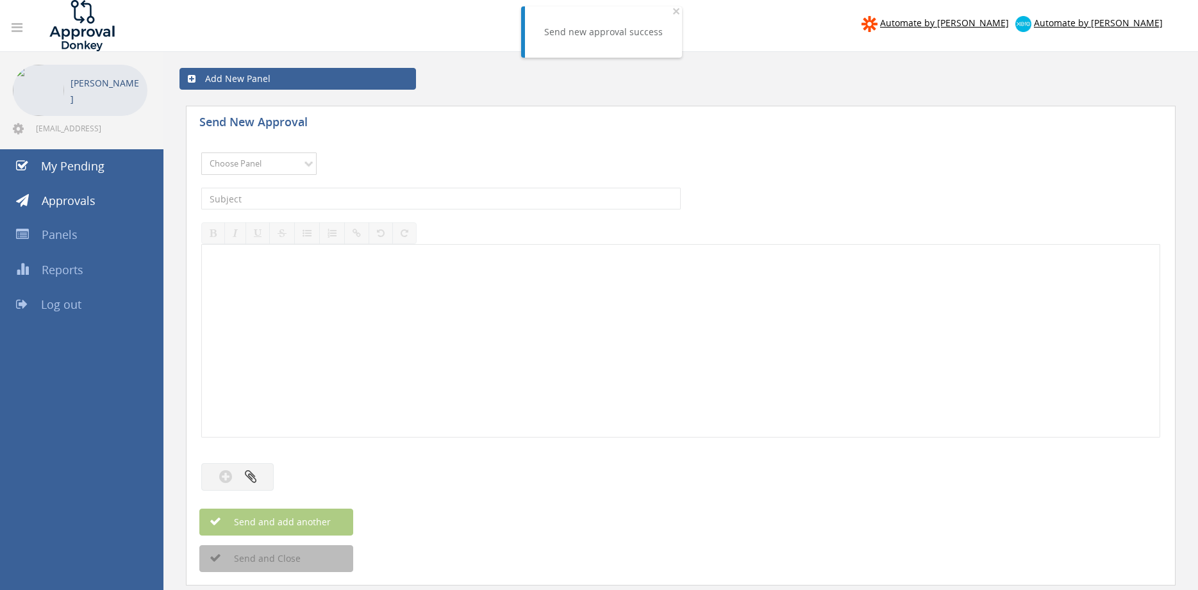
select select "9680"
click option "Alarm Suppliers - 2" at bounding box center [0, 0] width 0 height 0
click at [334, 197] on input "text" at bounding box center [440, 199] width 479 height 22
type input "ELECTRA 2364715 PO 43049"
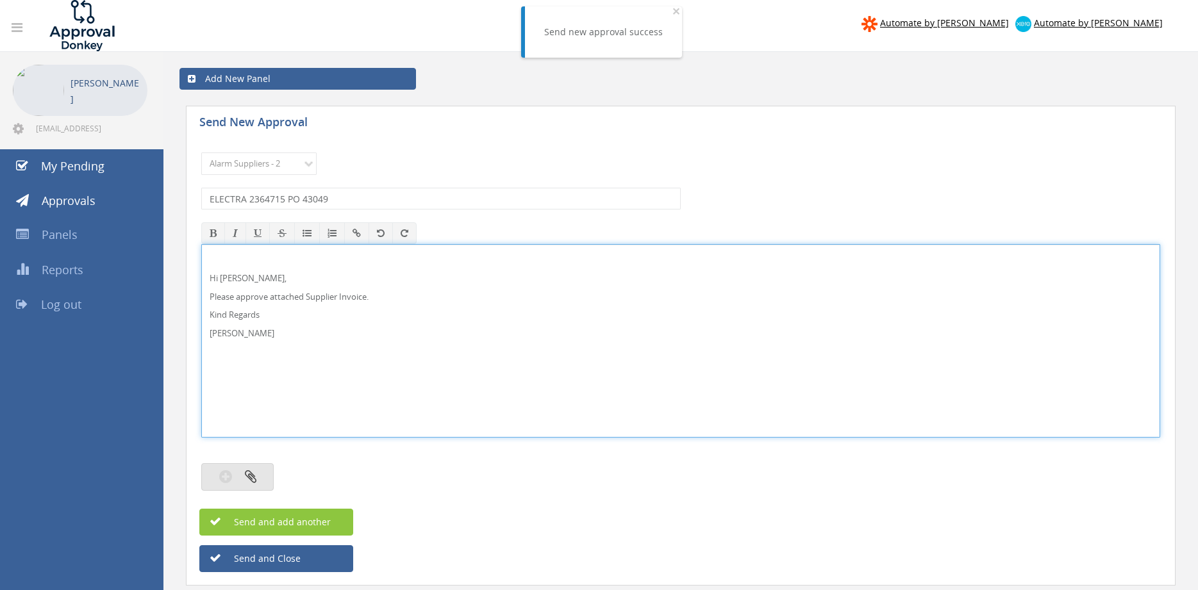
click at [253, 484] on icon "button" at bounding box center [251, 476] width 12 height 15
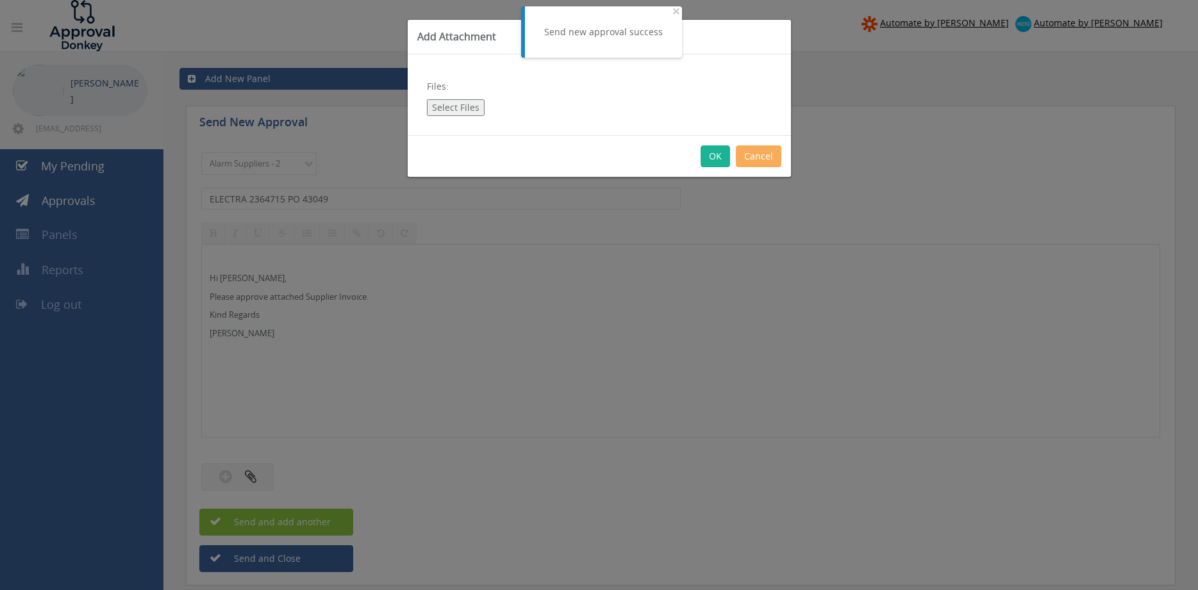
click at [448, 108] on button "Select Files" at bounding box center [456, 107] width 58 height 17
type input "C:\fakepath\ELECTRA 2364715 [DATE] PO 43049.pdf"
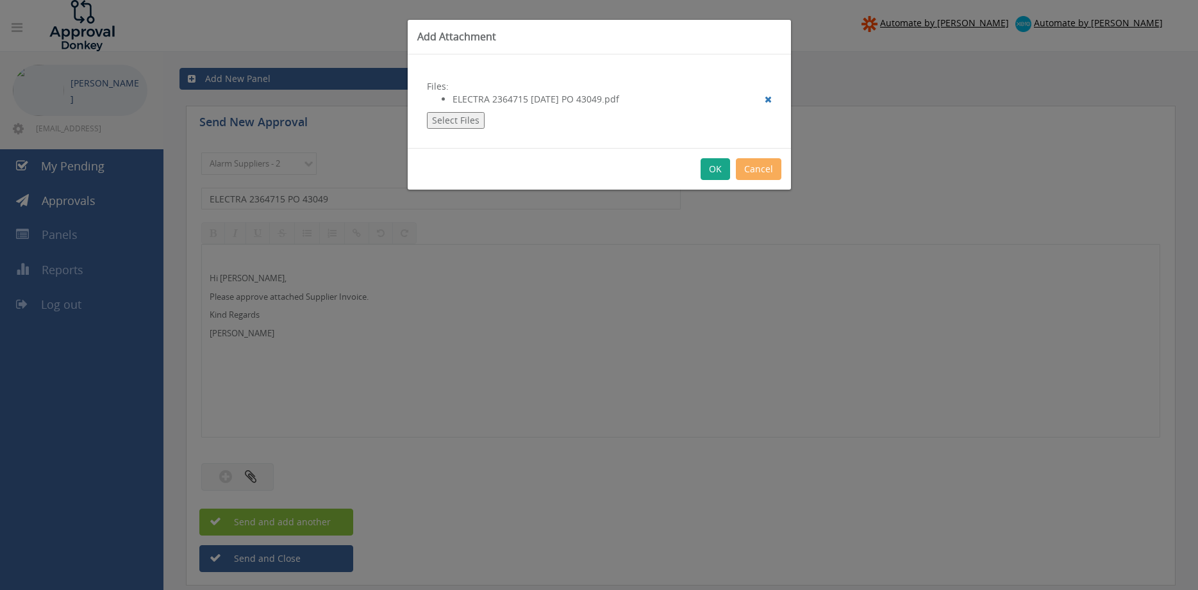
click at [715, 171] on button "OK" at bounding box center [715, 169] width 29 height 22
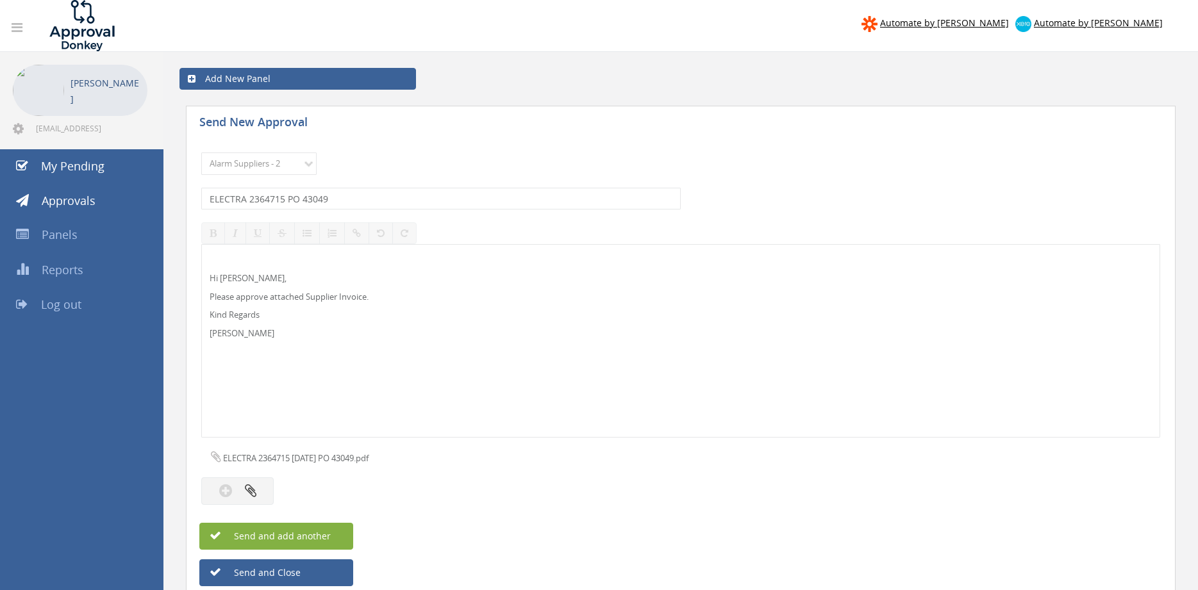
click at [319, 532] on span "Send and add another" at bounding box center [268, 536] width 124 height 12
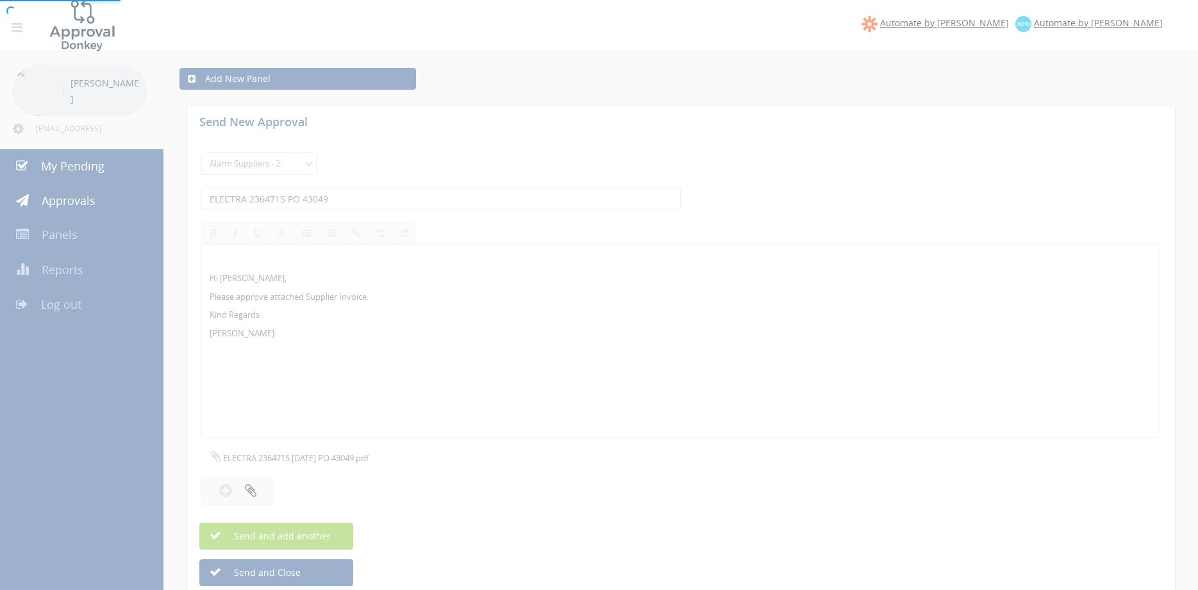
select select
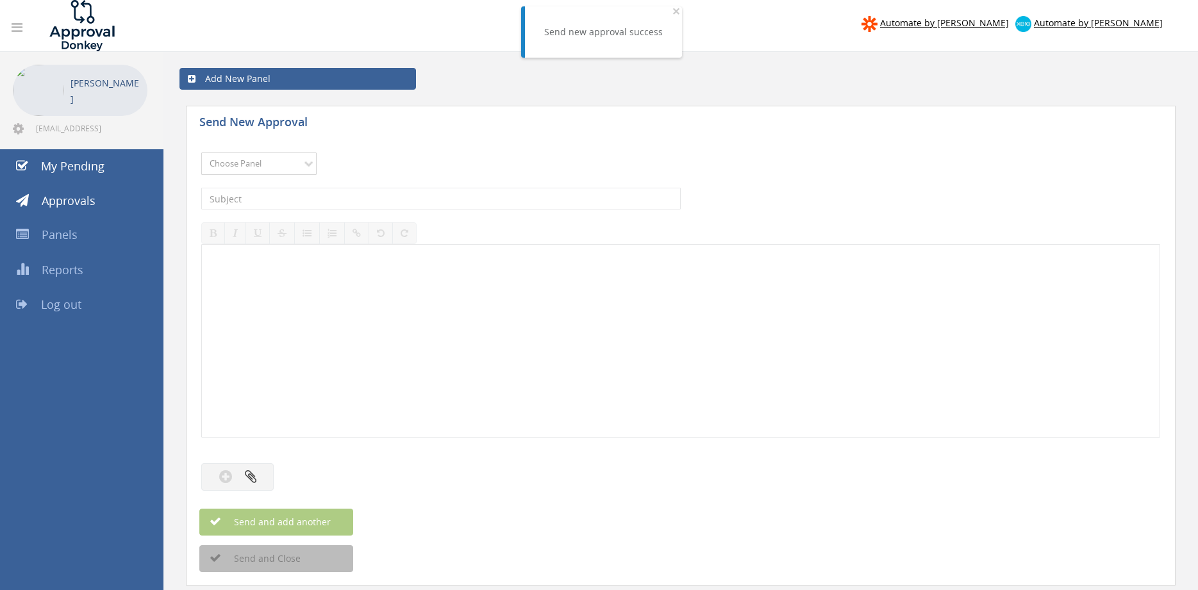
select select "9680"
click option "Alarm Suppliers - 2" at bounding box center [0, 0] width 0 height 0
click at [346, 200] on input "text" at bounding box center [440, 199] width 479 height 22
type input "ELECTRA 2363795 PO 43010"
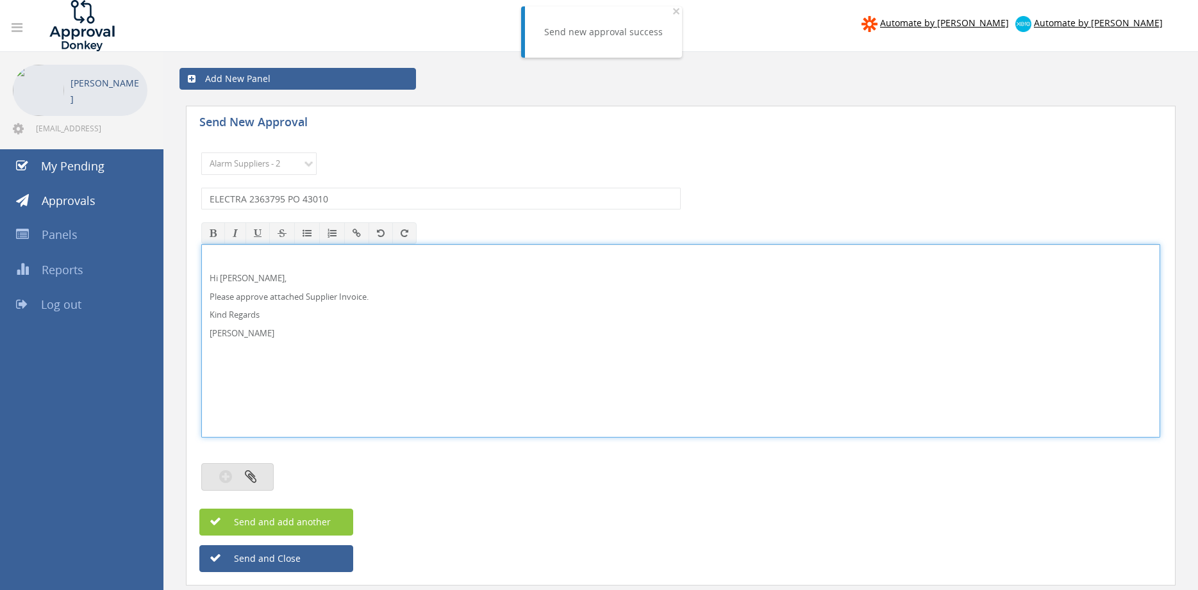
click at [256, 474] on icon "button" at bounding box center [251, 476] width 12 height 15
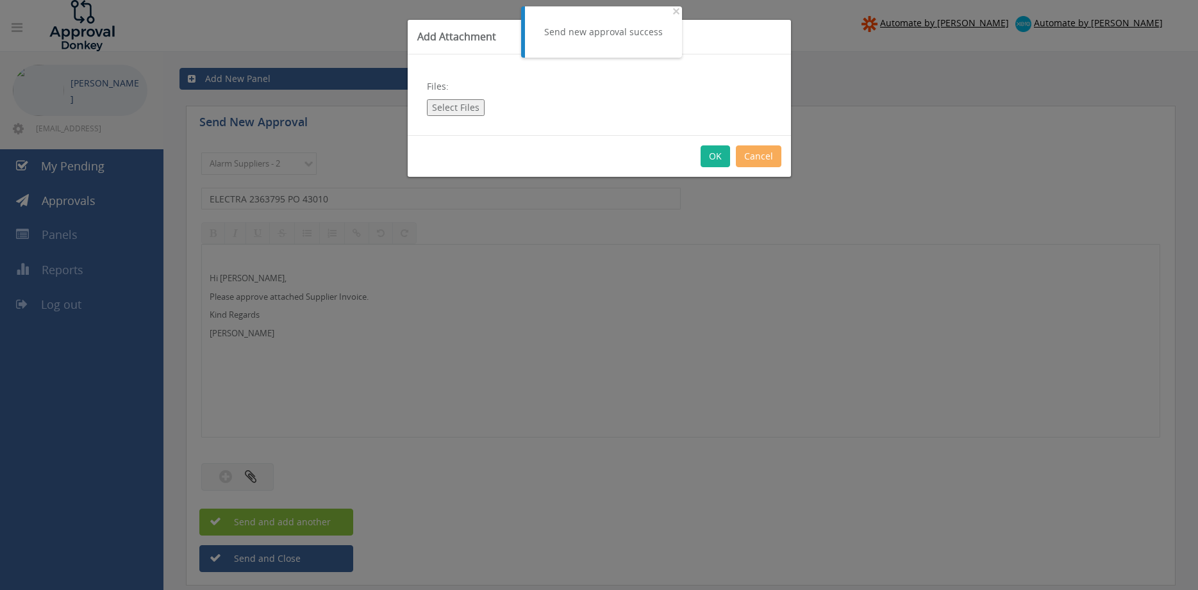
click at [457, 111] on button "Select Files" at bounding box center [456, 107] width 58 height 17
type input "C:\fakepath\ELECTRA 2363795 [DATE] PO 43010.pdf"
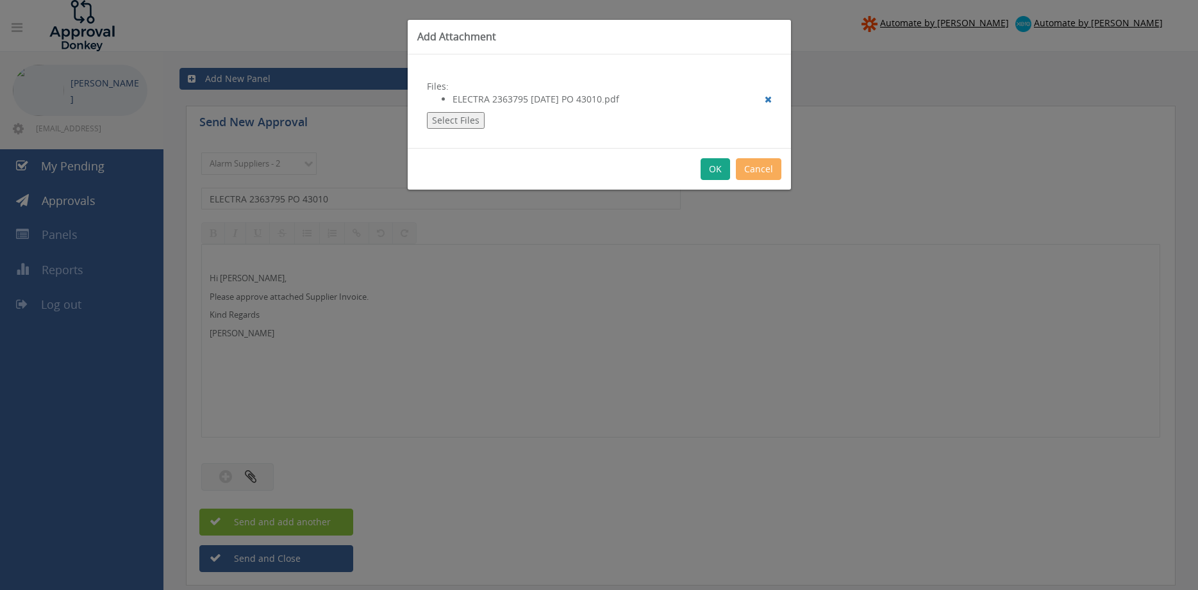
click at [711, 173] on button "OK" at bounding box center [715, 169] width 29 height 22
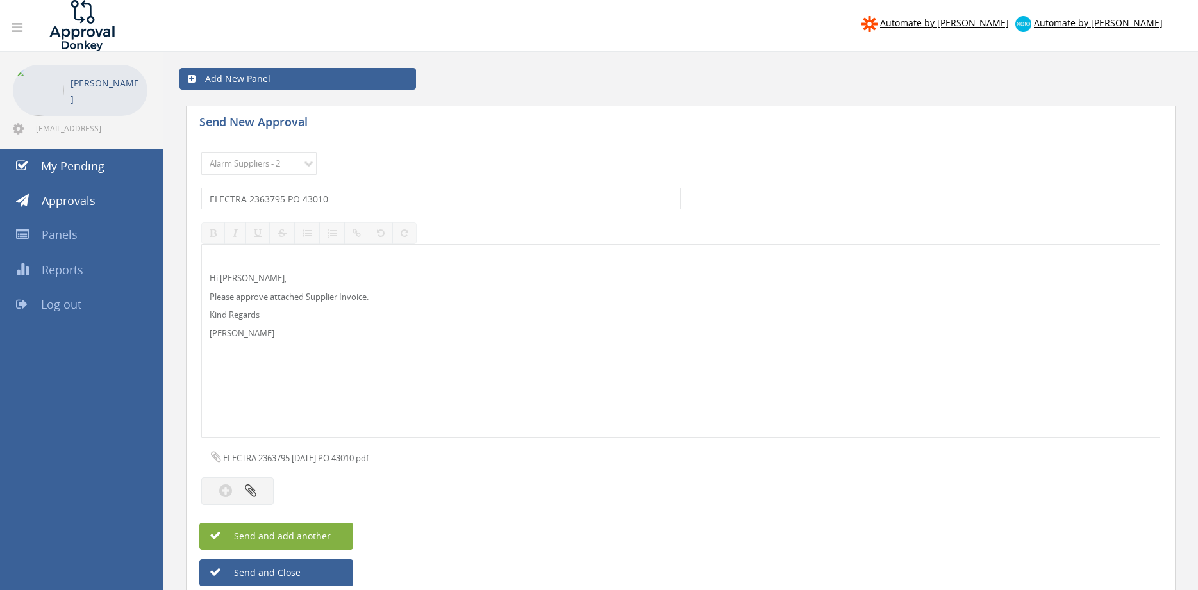
click at [325, 533] on span "Send and add another" at bounding box center [268, 536] width 124 height 12
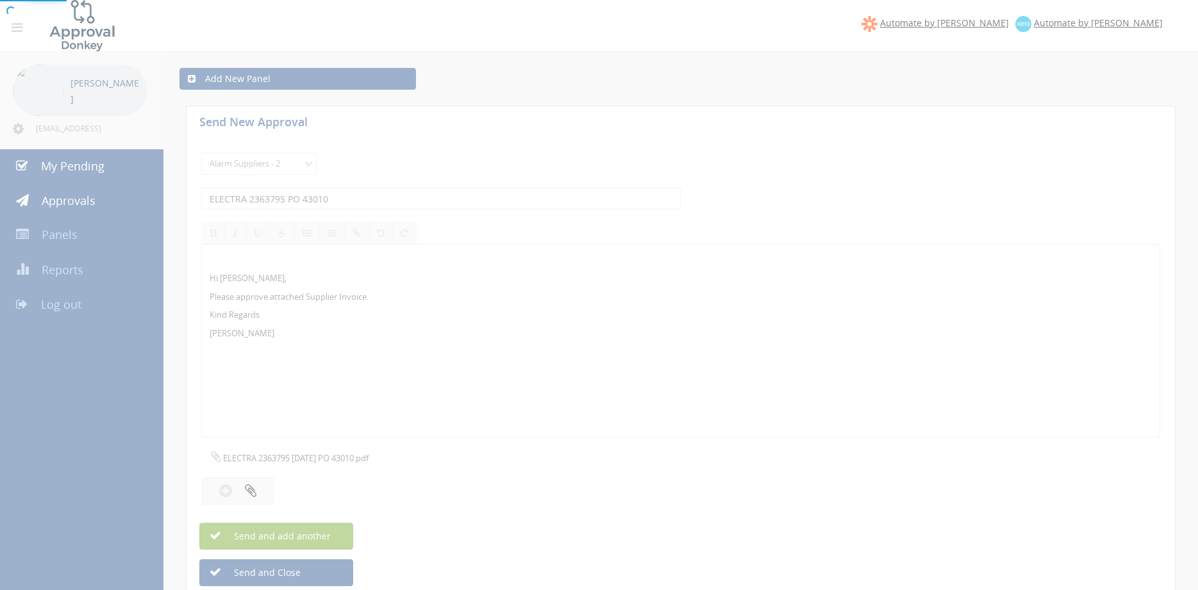
select select
